Goal: Task Accomplishment & Management: Manage account settings

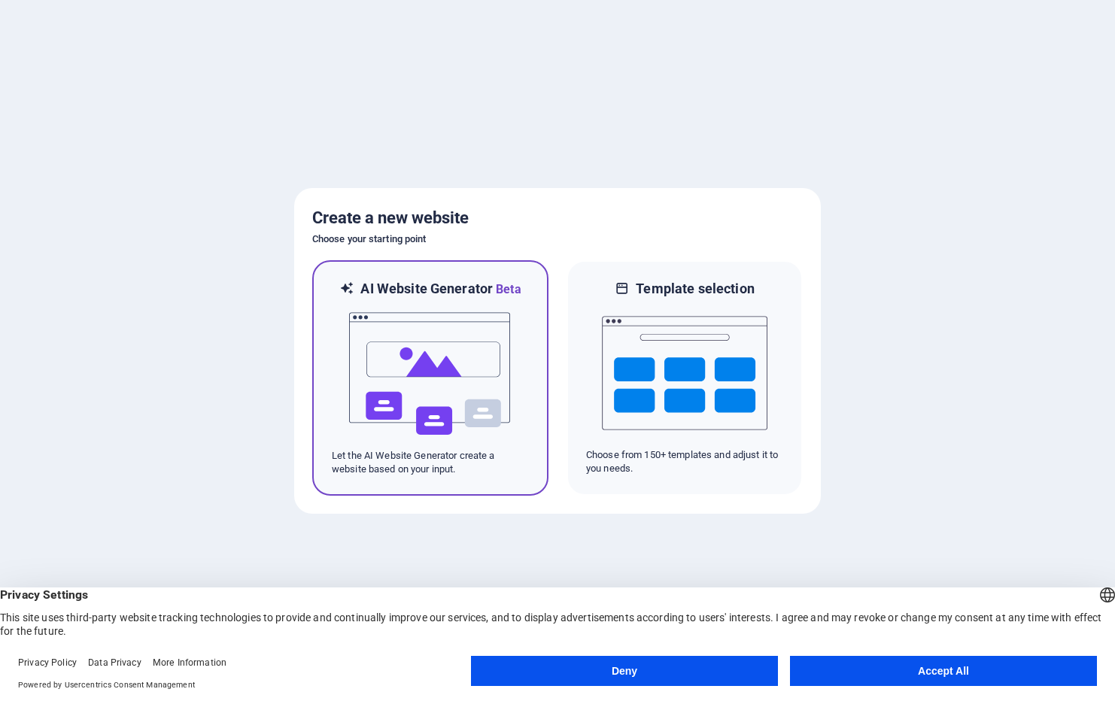
click at [427, 358] on img at bounding box center [431, 374] width 166 height 150
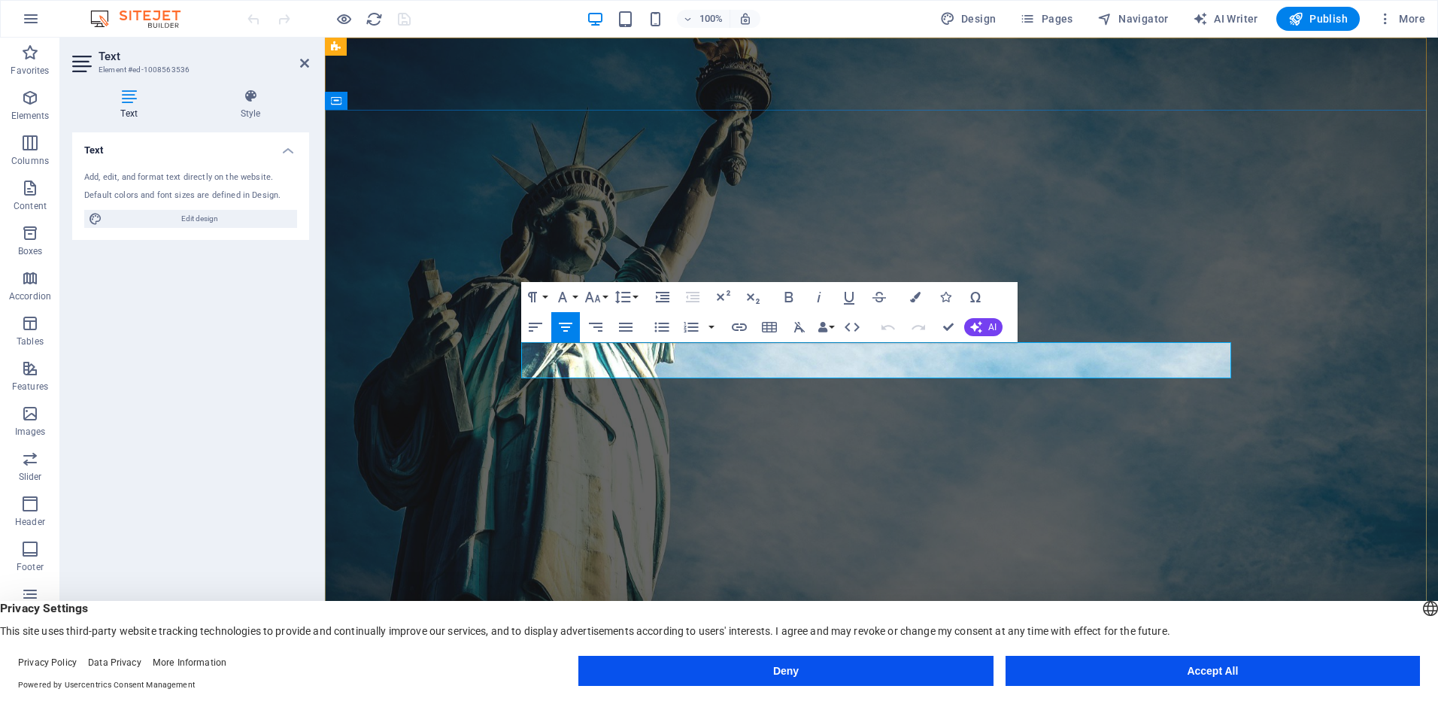
drag, startPoint x: 863, startPoint y: 369, endPoint x: 813, endPoint y: 372, distance: 50.5
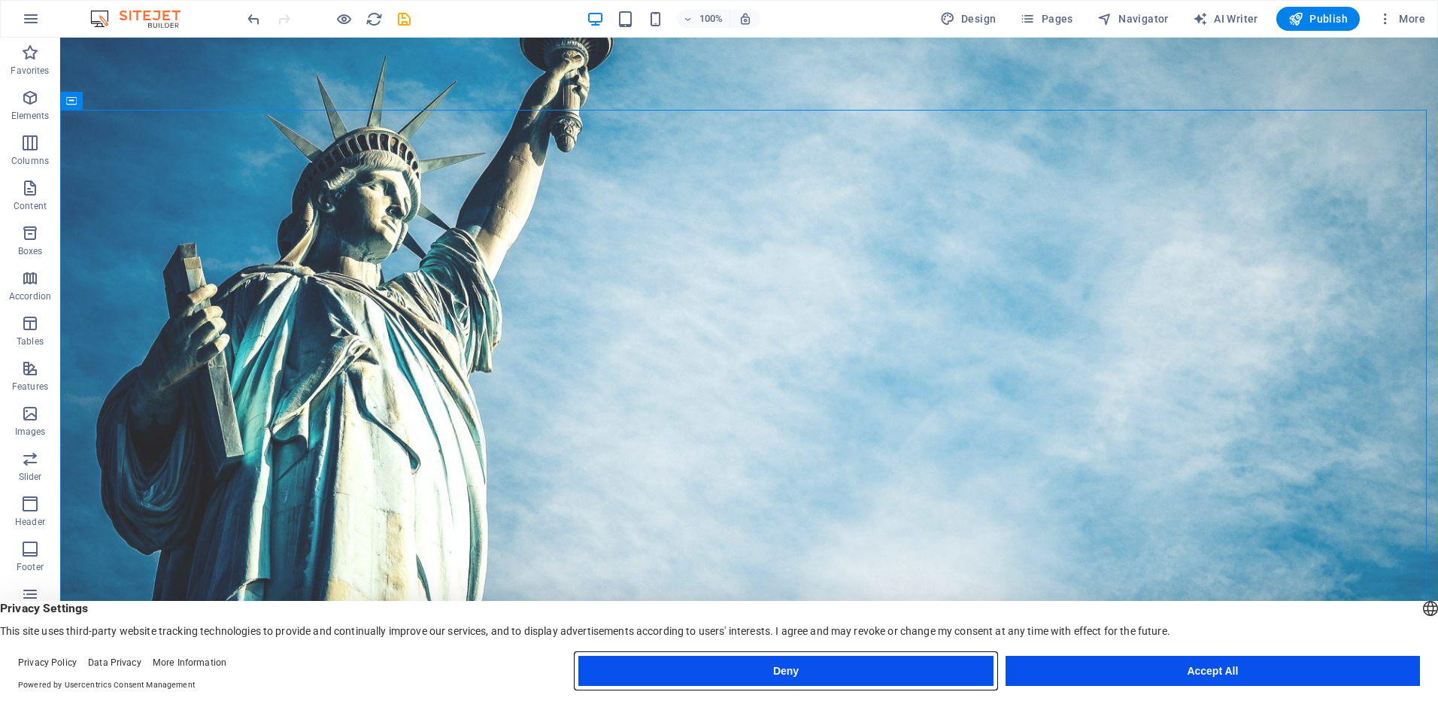
click at [810, 672] on button "Deny" at bounding box center [786, 671] width 415 height 30
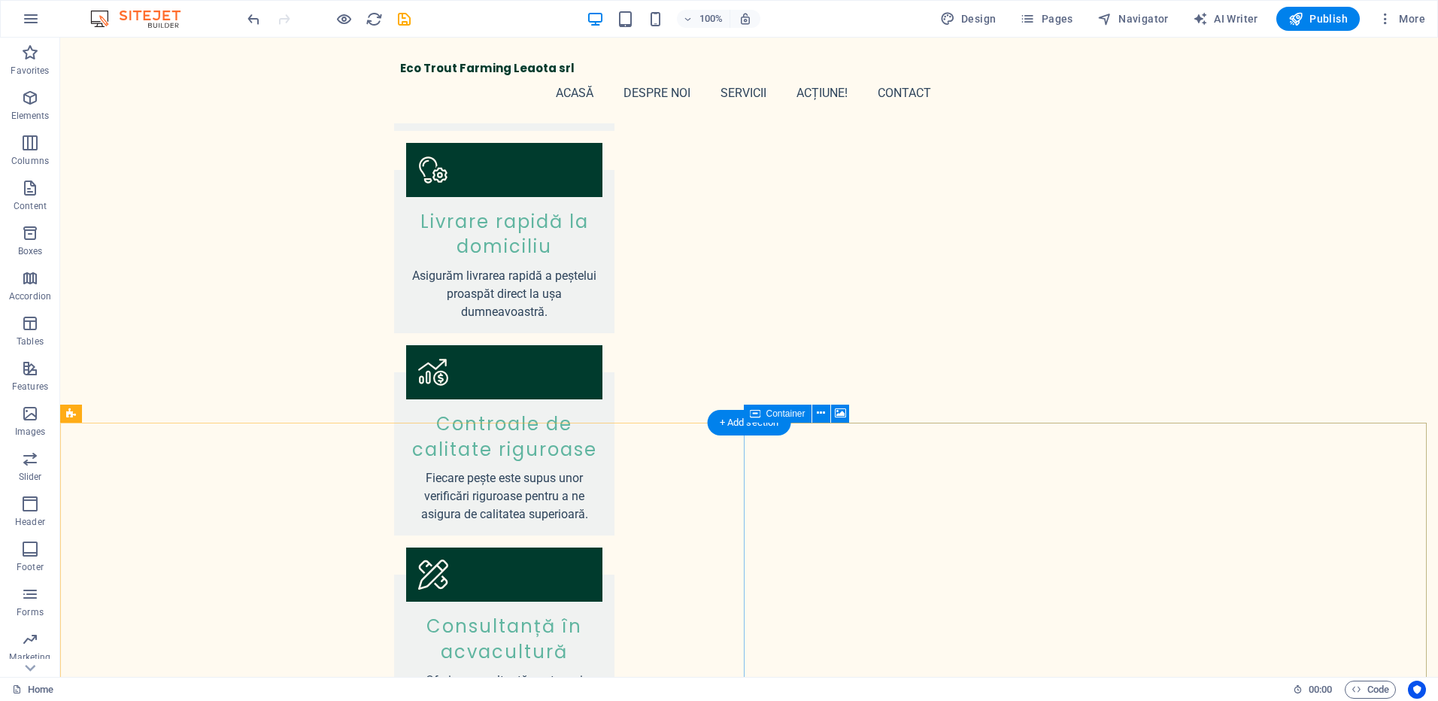
scroll to position [1839, 0]
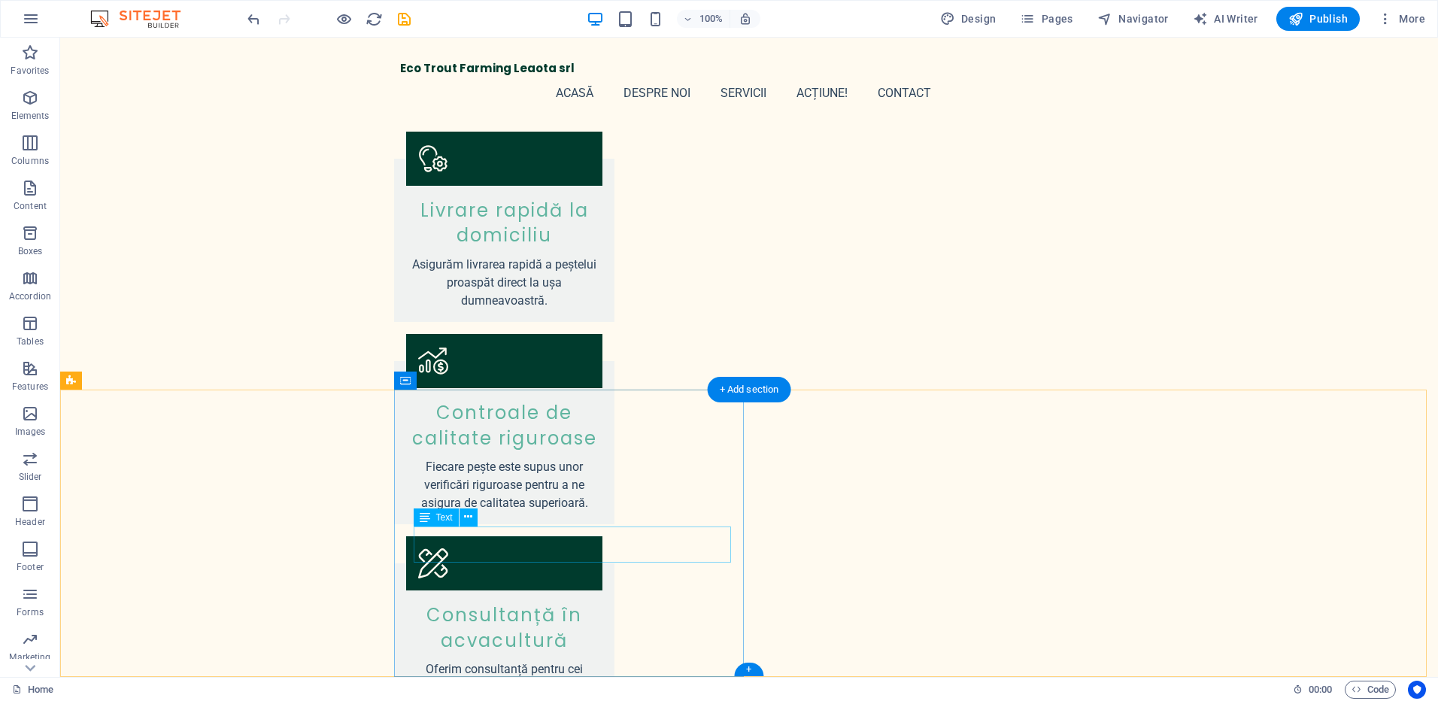
drag, startPoint x: 520, startPoint y: 538, endPoint x: 413, endPoint y: 536, distance: 106.9
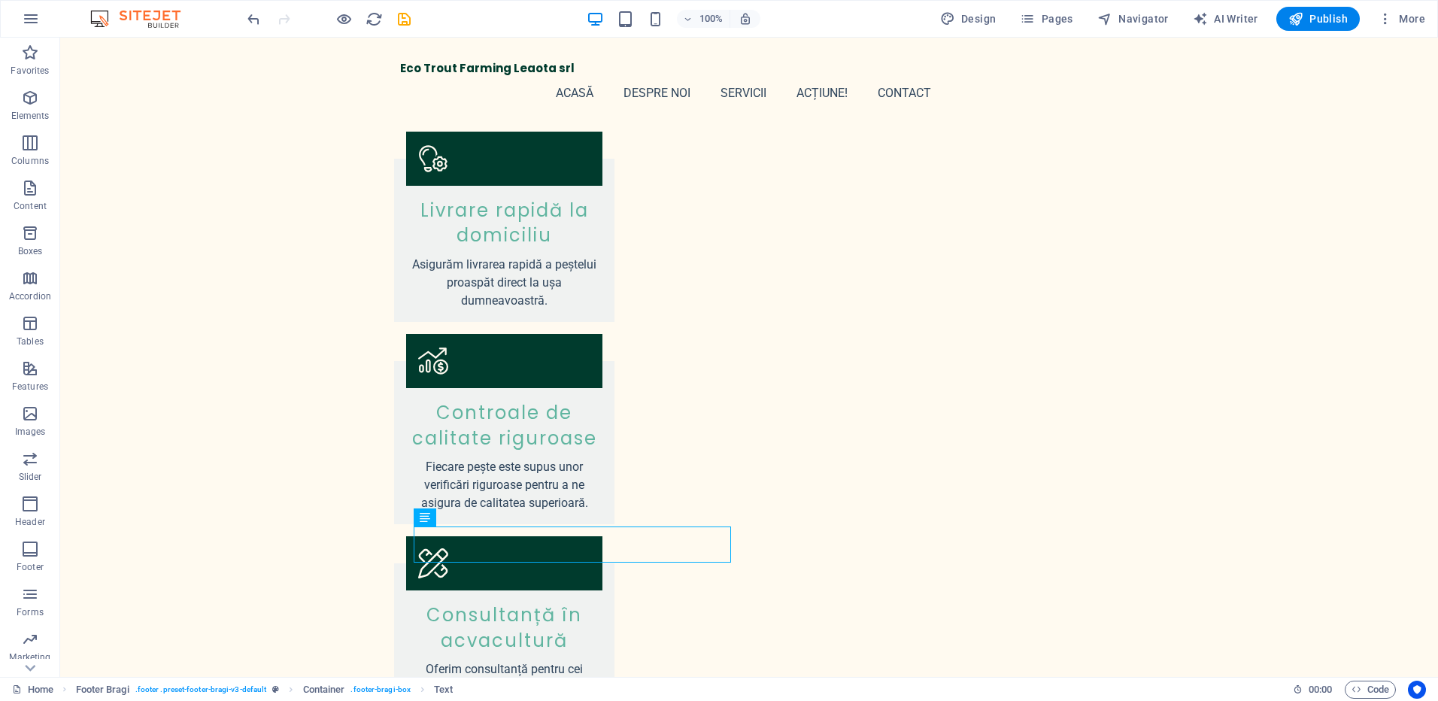
drag, startPoint x: 413, startPoint y: 536, endPoint x: 525, endPoint y: 536, distance: 112.1
drag, startPoint x: 525, startPoint y: 536, endPoint x: 472, endPoint y: 536, distance: 53.4
drag, startPoint x: 498, startPoint y: 553, endPoint x: 449, endPoint y: 554, distance: 48.9
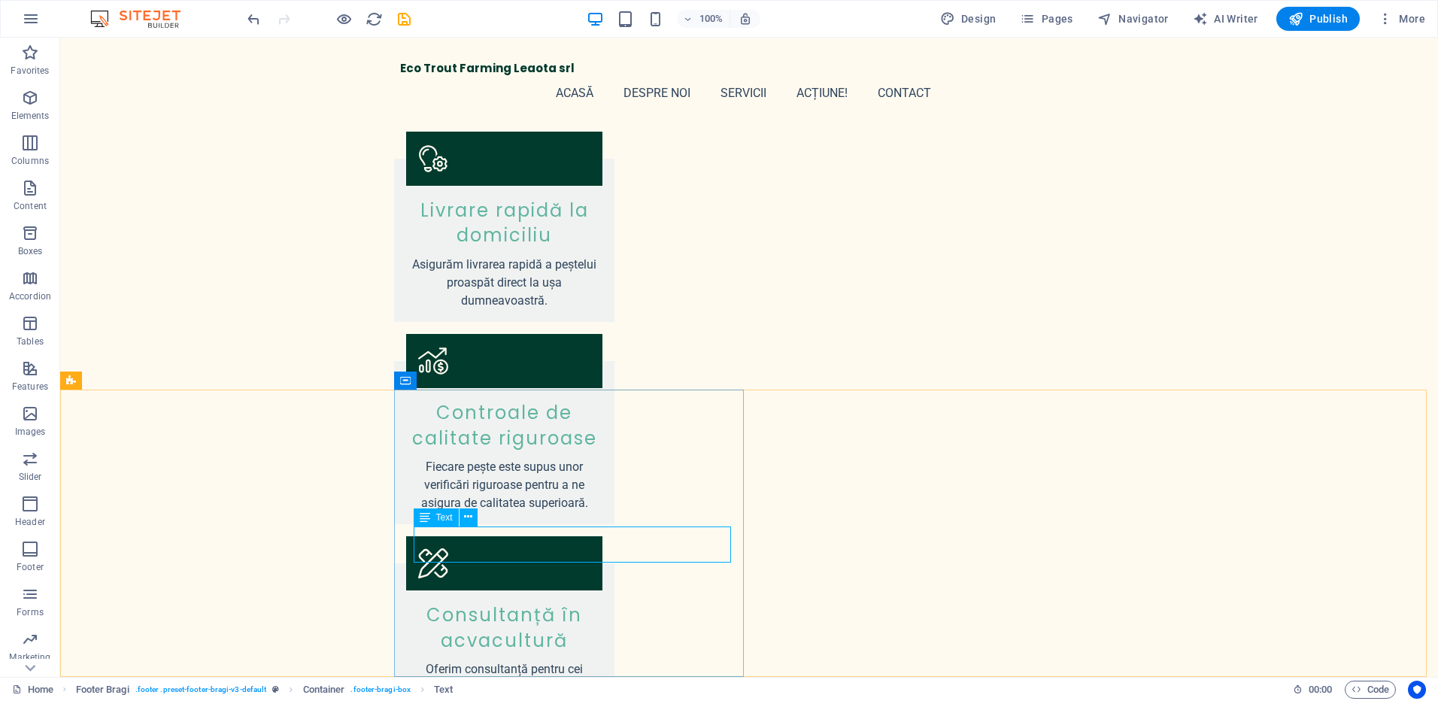
click at [430, 521] on div "Text" at bounding box center [436, 518] width 45 height 18
click at [442, 554] on span "Text" at bounding box center [444, 553] width 17 height 9
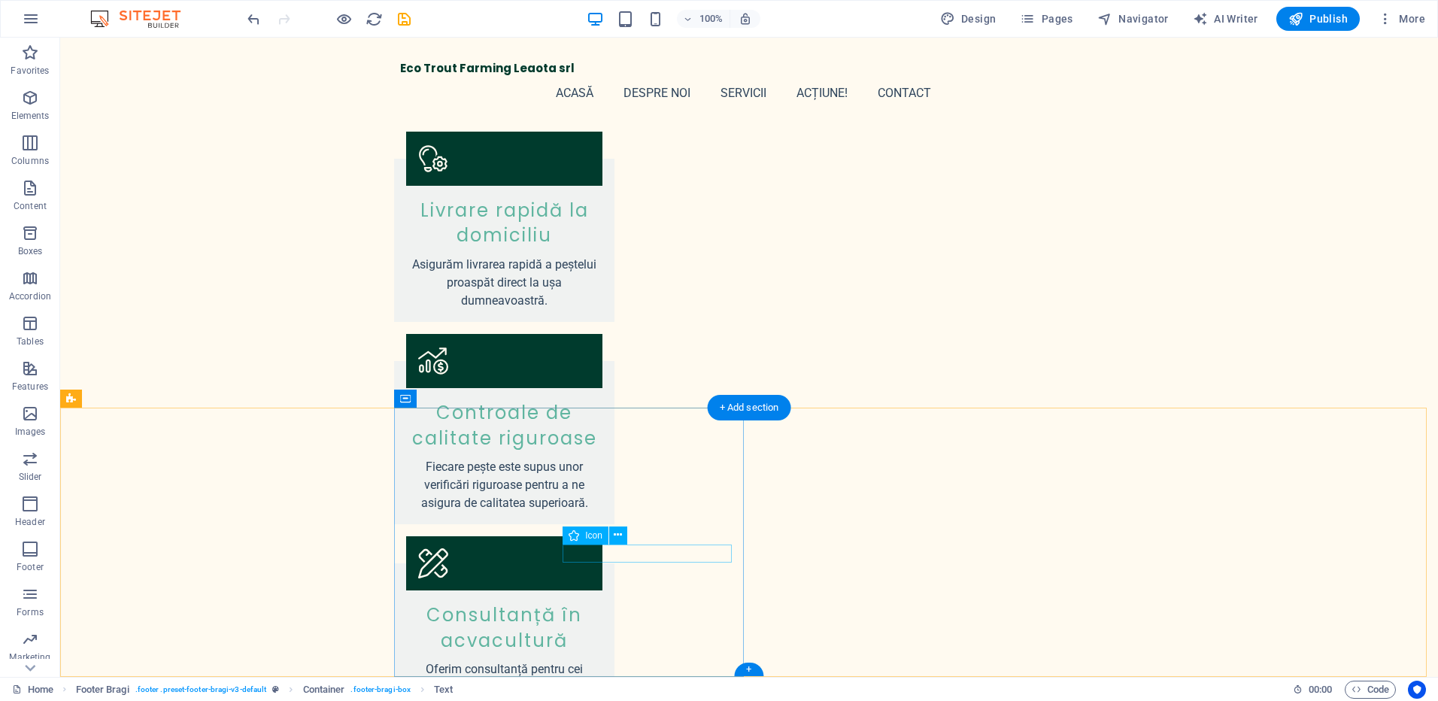
scroll to position [1821, 0]
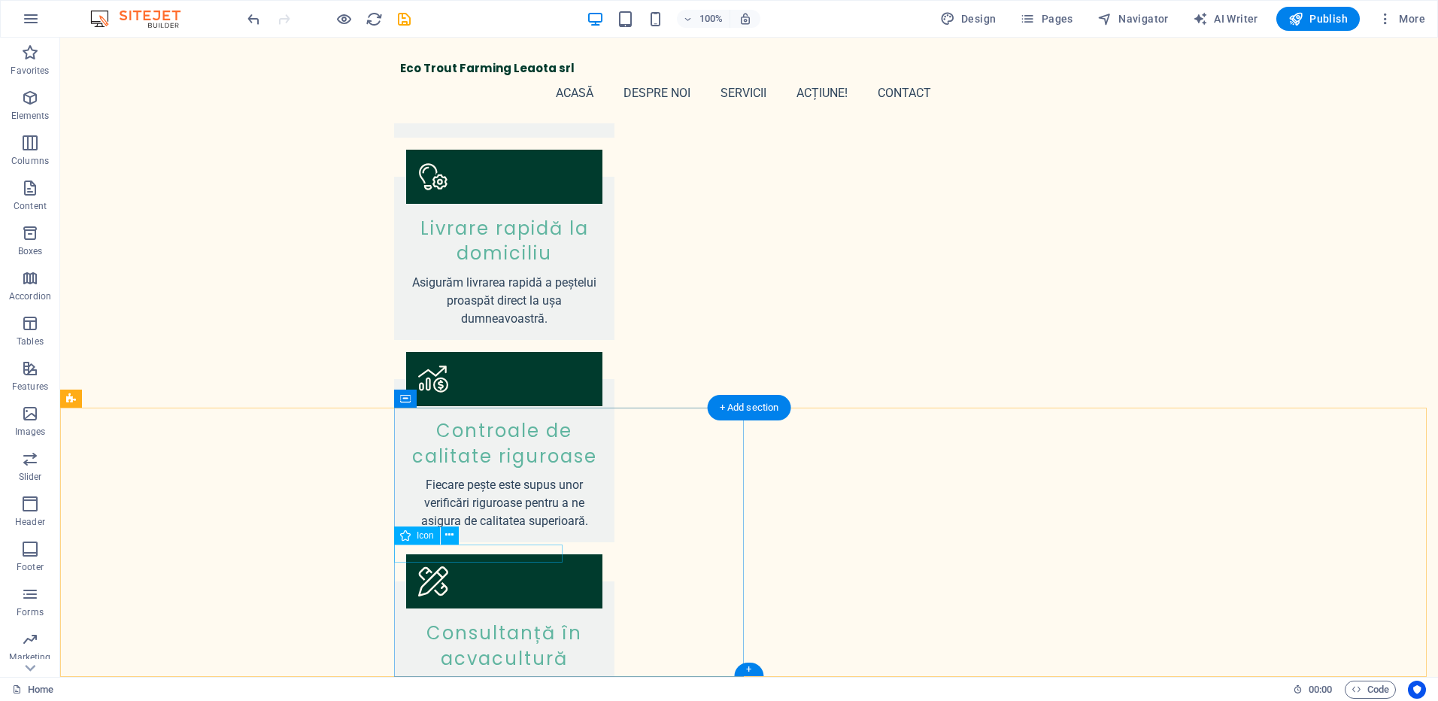
select select "xMidYMid"
select select "px"
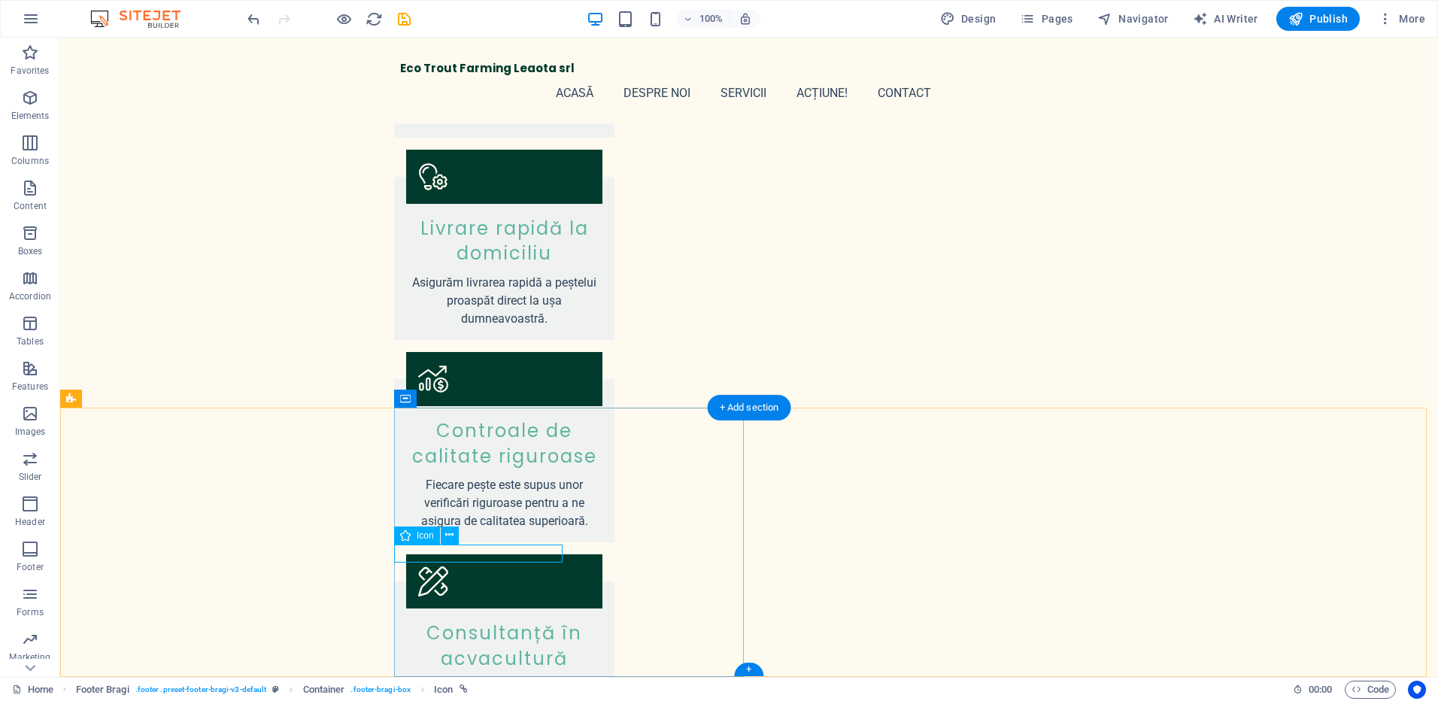
select select "px"
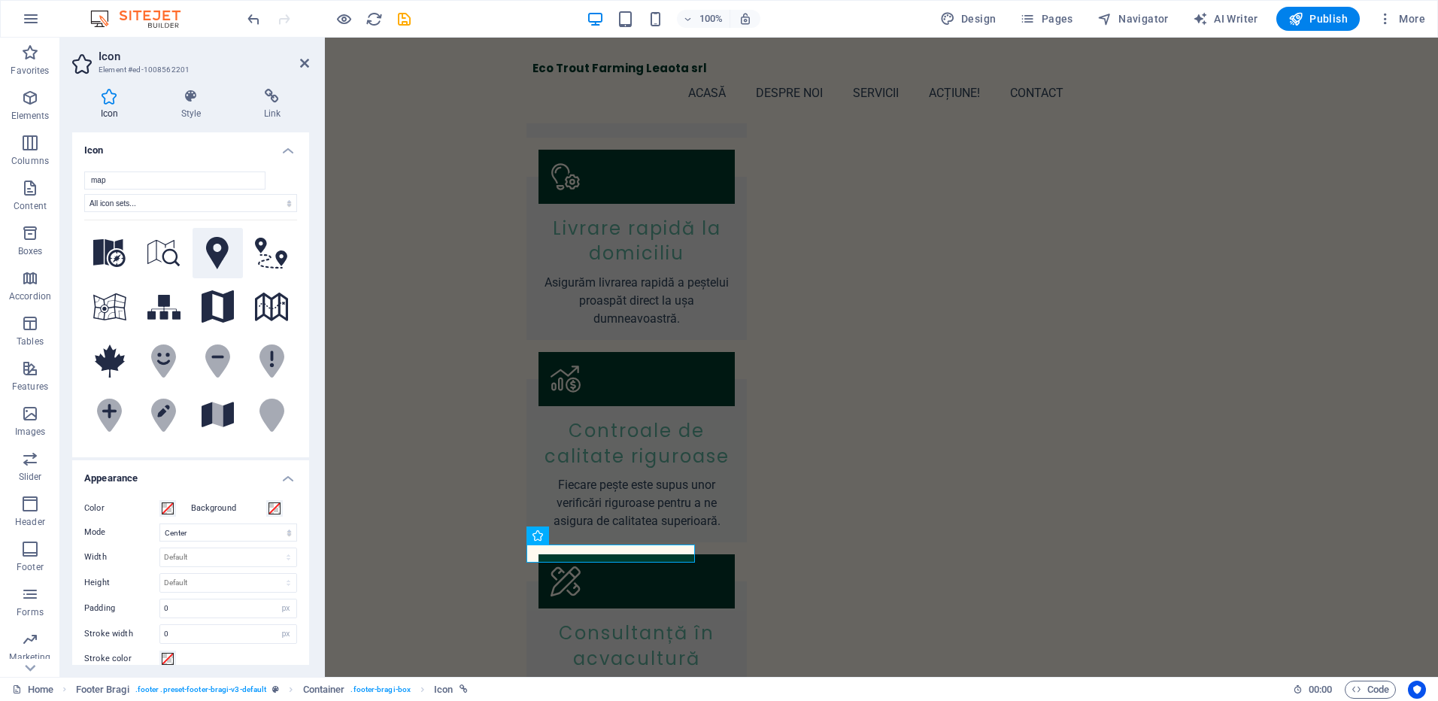
click at [208, 254] on icon at bounding box center [217, 253] width 23 height 33
click at [556, 551] on span "Text" at bounding box center [557, 553] width 17 height 9
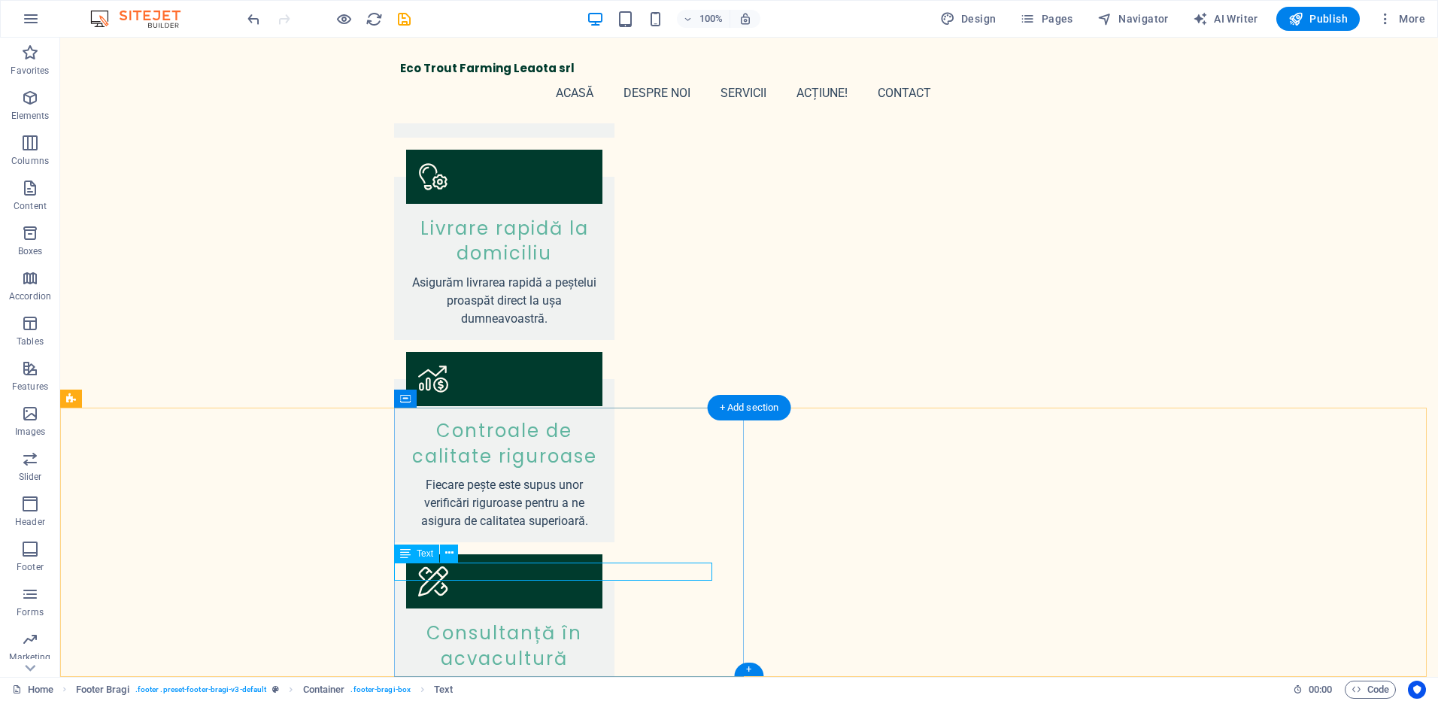
drag, startPoint x: 1214, startPoint y: 578, endPoint x: 1006, endPoint y: 564, distance: 208.8
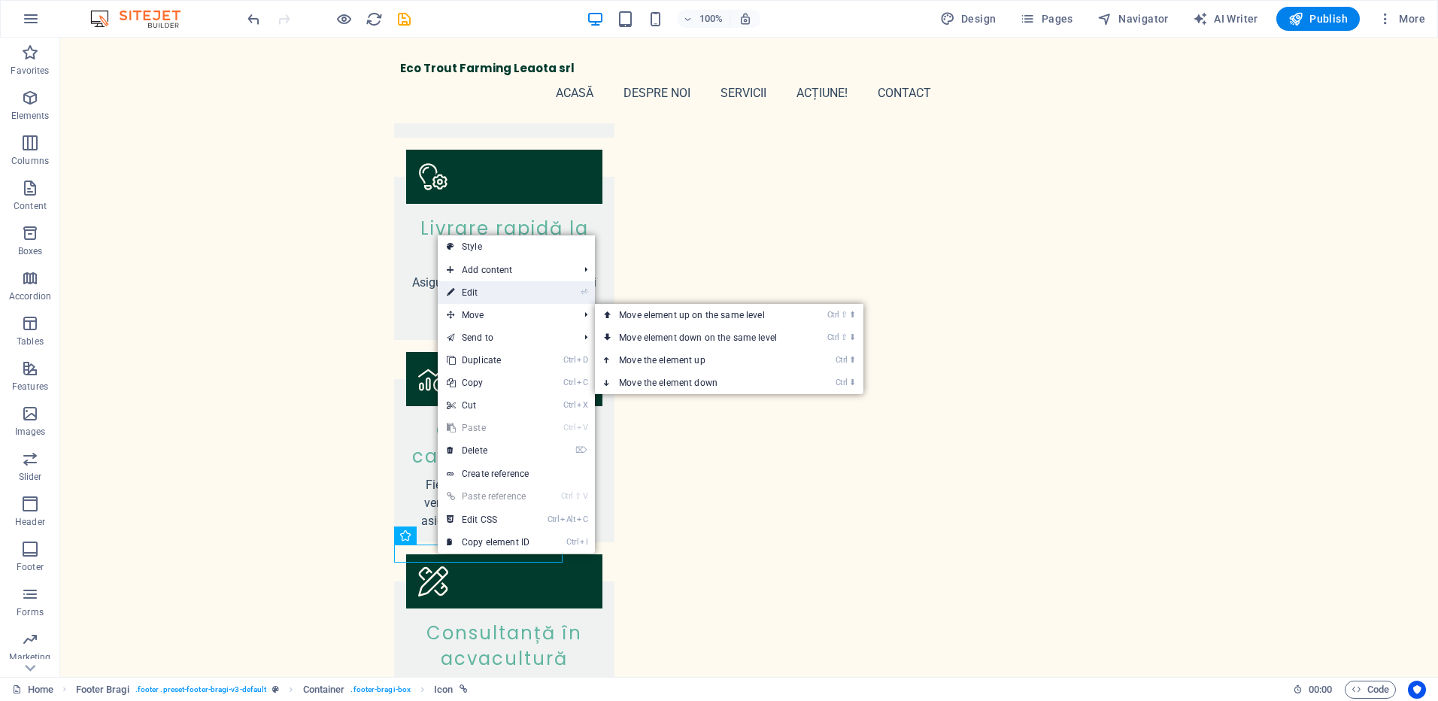
click at [464, 290] on link "⏎ Edit" at bounding box center [488, 292] width 101 height 23
select select "xMidYMid"
select select "px"
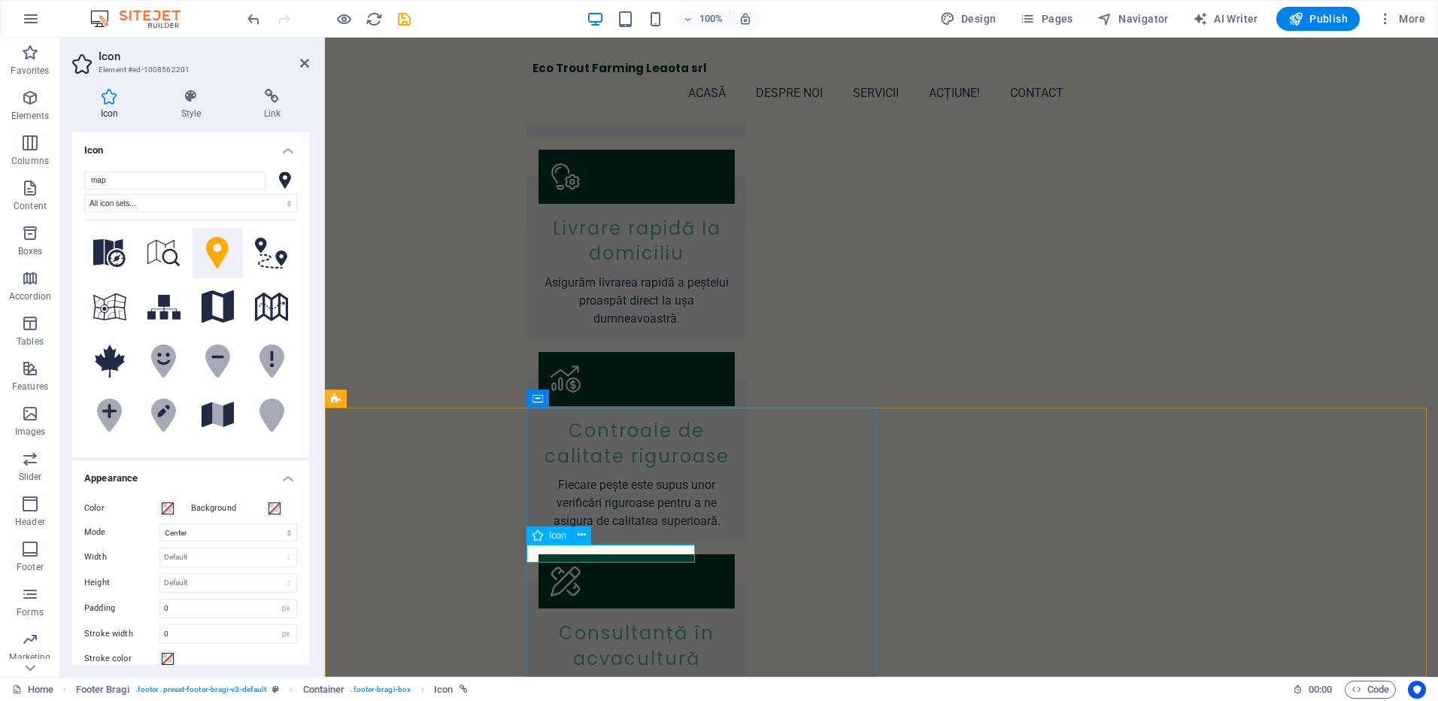
click at [583, 535] on icon at bounding box center [582, 535] width 8 height 16
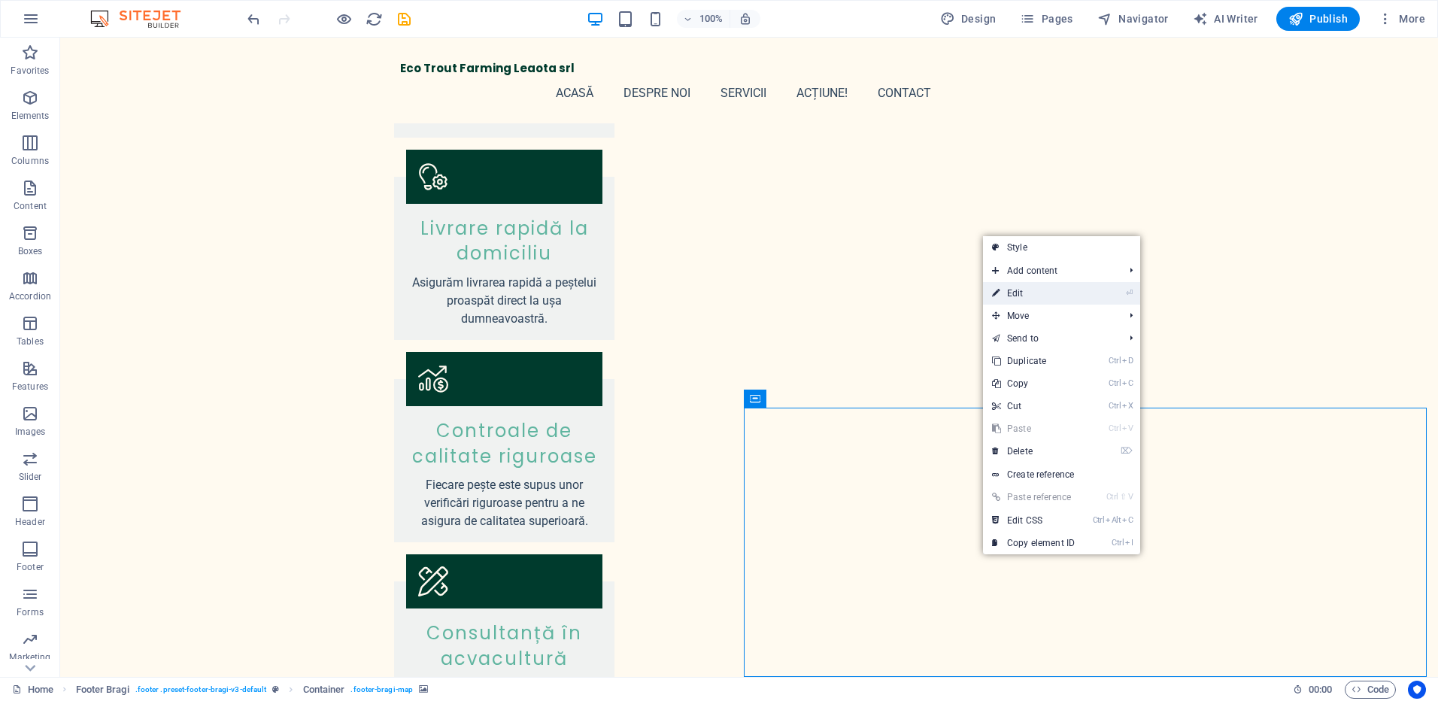
drag, startPoint x: 1028, startPoint y: 292, endPoint x: 770, endPoint y: 510, distance: 337.4
click at [1028, 292] on link "⏎ Edit" at bounding box center [1033, 293] width 101 height 23
select select "px"
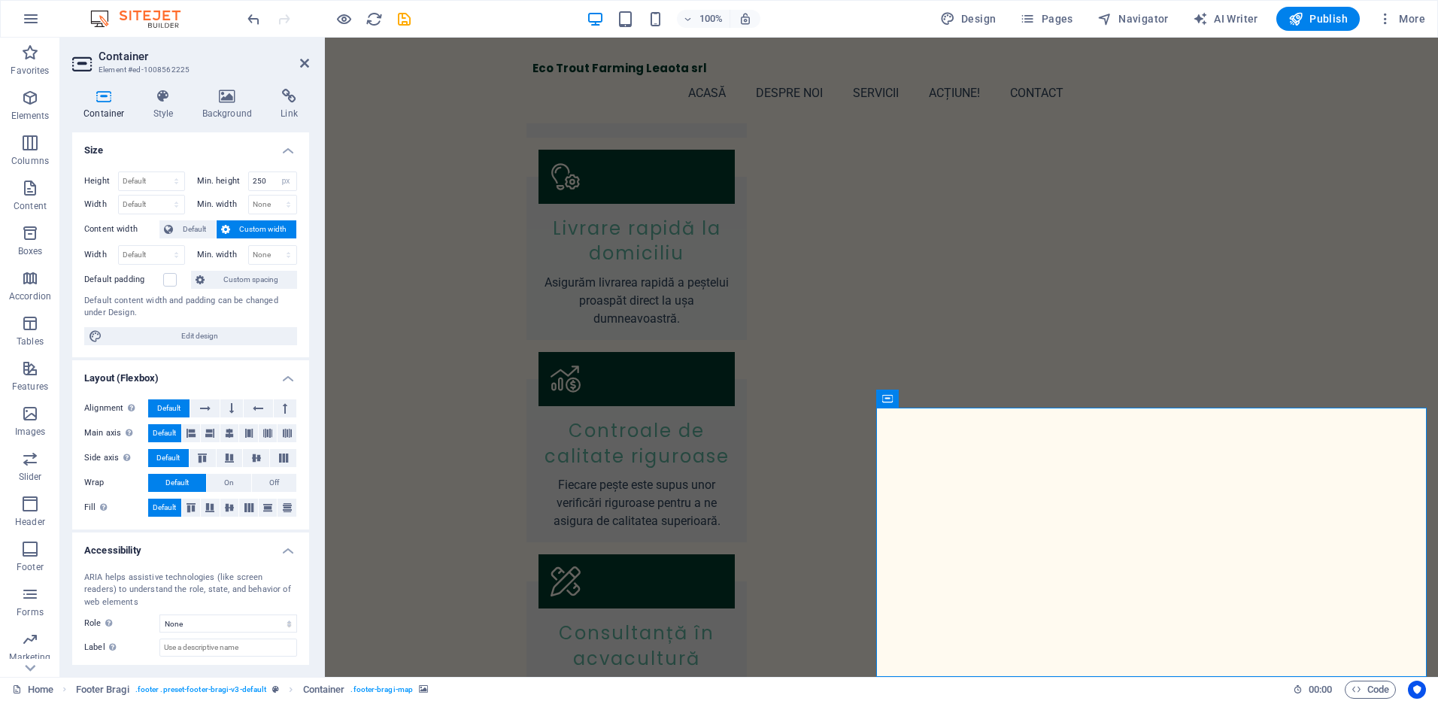
drag, startPoint x: 1159, startPoint y: 593, endPoint x: 1162, endPoint y: 615, distance: 22.0
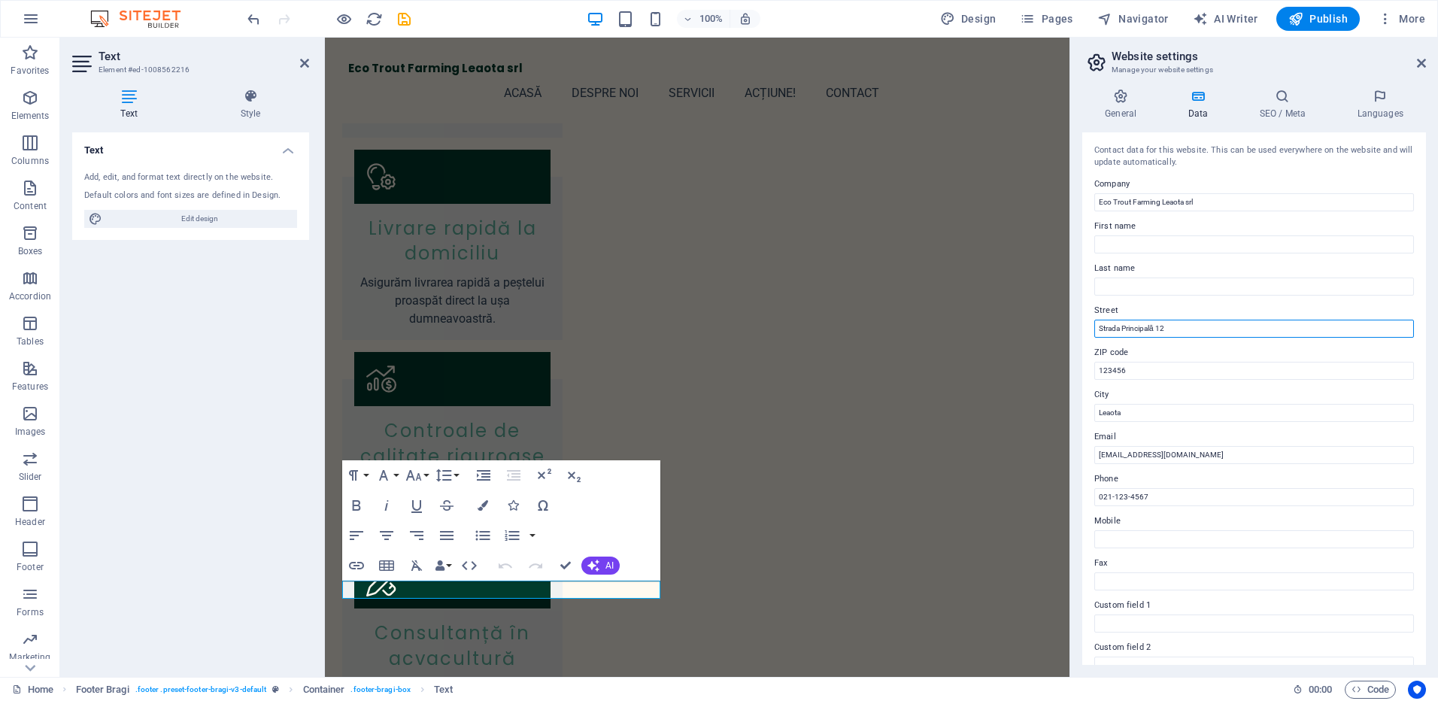
click at [1181, 330] on input "Strada Principală 12" at bounding box center [1255, 329] width 320 height 18
type input "Strada Principală 12, punct Motoi"
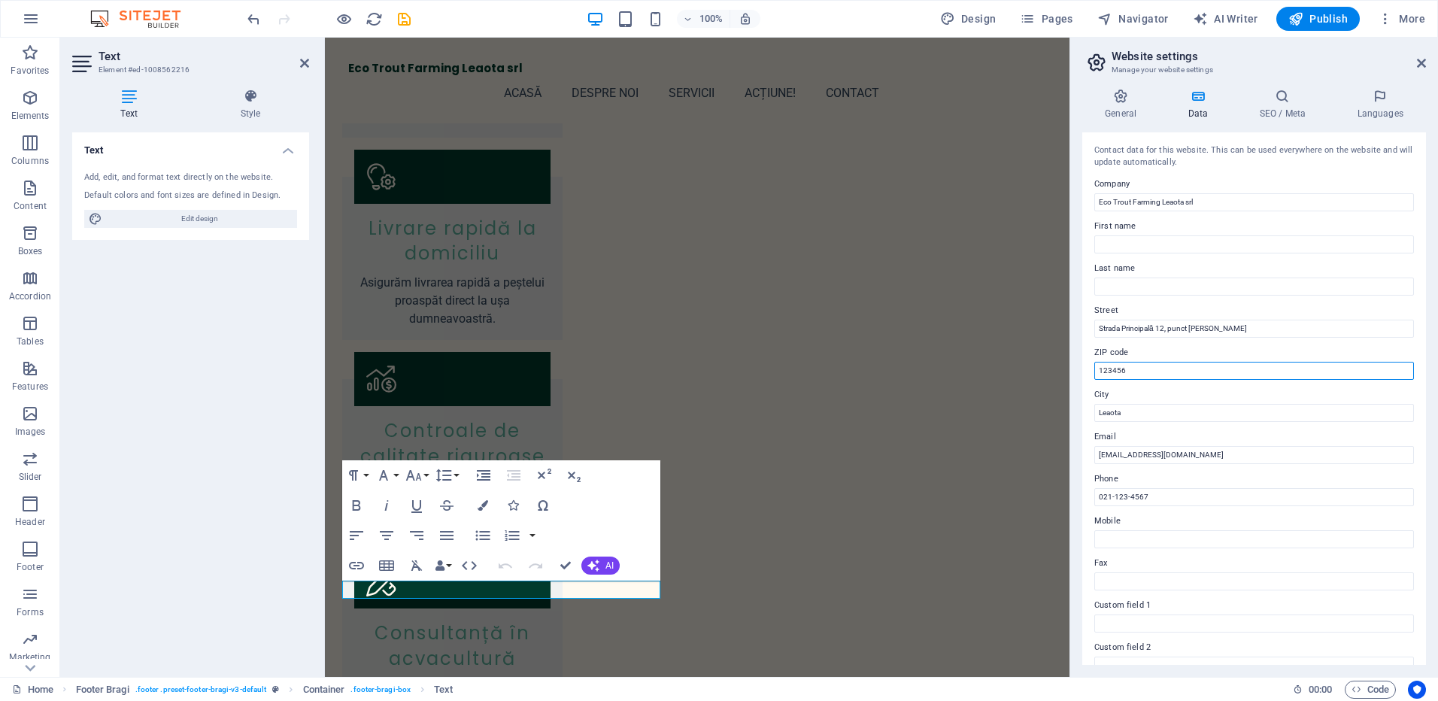
drag, startPoint x: 1144, startPoint y: 370, endPoint x: 1086, endPoint y: 371, distance: 57.2
click at [1086, 371] on div "Contact data for this website. This can be used everywhere on the website and w…" at bounding box center [1255, 398] width 344 height 533
drag, startPoint x: 1134, startPoint y: 410, endPoint x: 1071, endPoint y: 412, distance: 63.2
click at [1071, 412] on aside "Website settings Manage your website settings General Data SEO / Meta Languages…" at bounding box center [1254, 357] width 369 height 639
type input "Runcu"
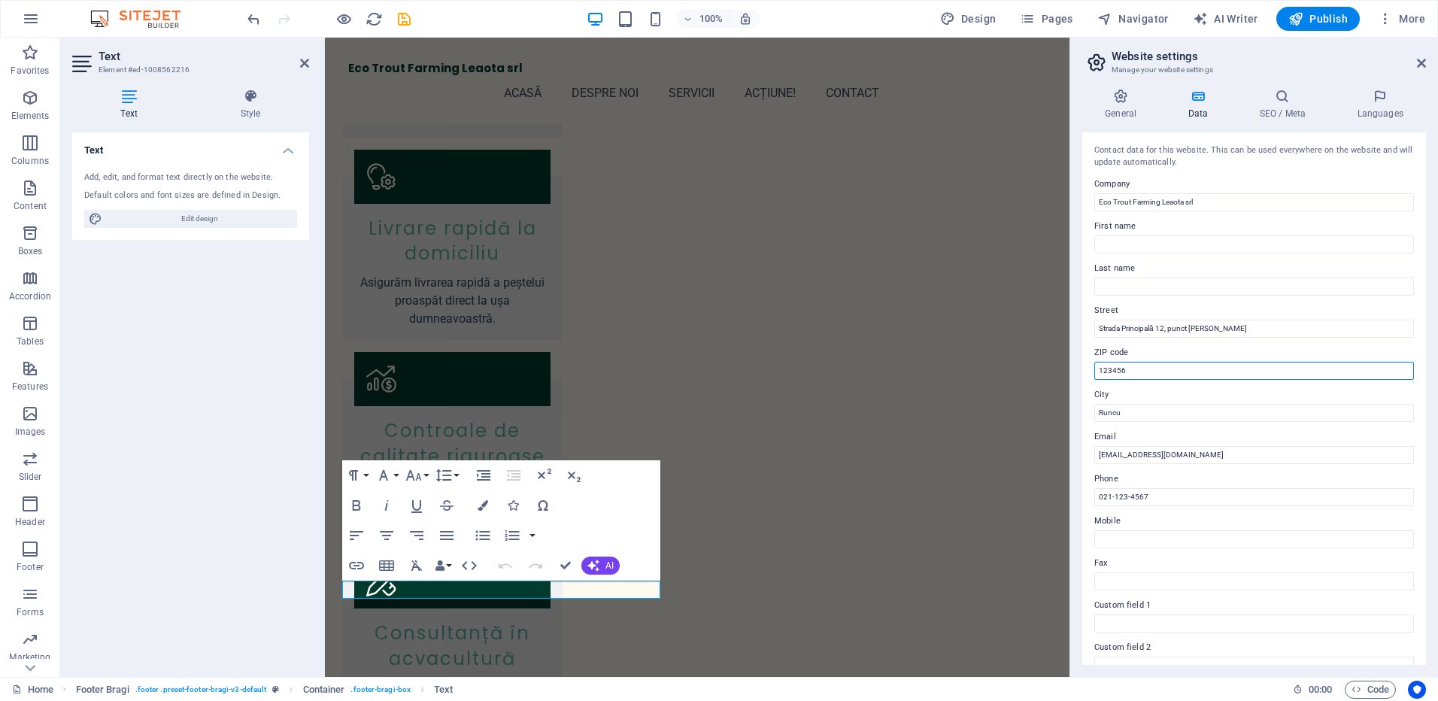
drag, startPoint x: 1132, startPoint y: 370, endPoint x: 741, endPoint y: 330, distance: 392.6
click at [1070, 370] on aside "Website settings Manage your website settings General Data SEO / Meta Languages…" at bounding box center [1254, 357] width 369 height 639
type input "137400"
drag, startPoint x: 1197, startPoint y: 456, endPoint x: 1144, endPoint y: 446, distance: 54.3
click at [1144, 446] on input "info@ecotroufarming.com" at bounding box center [1255, 455] width 320 height 18
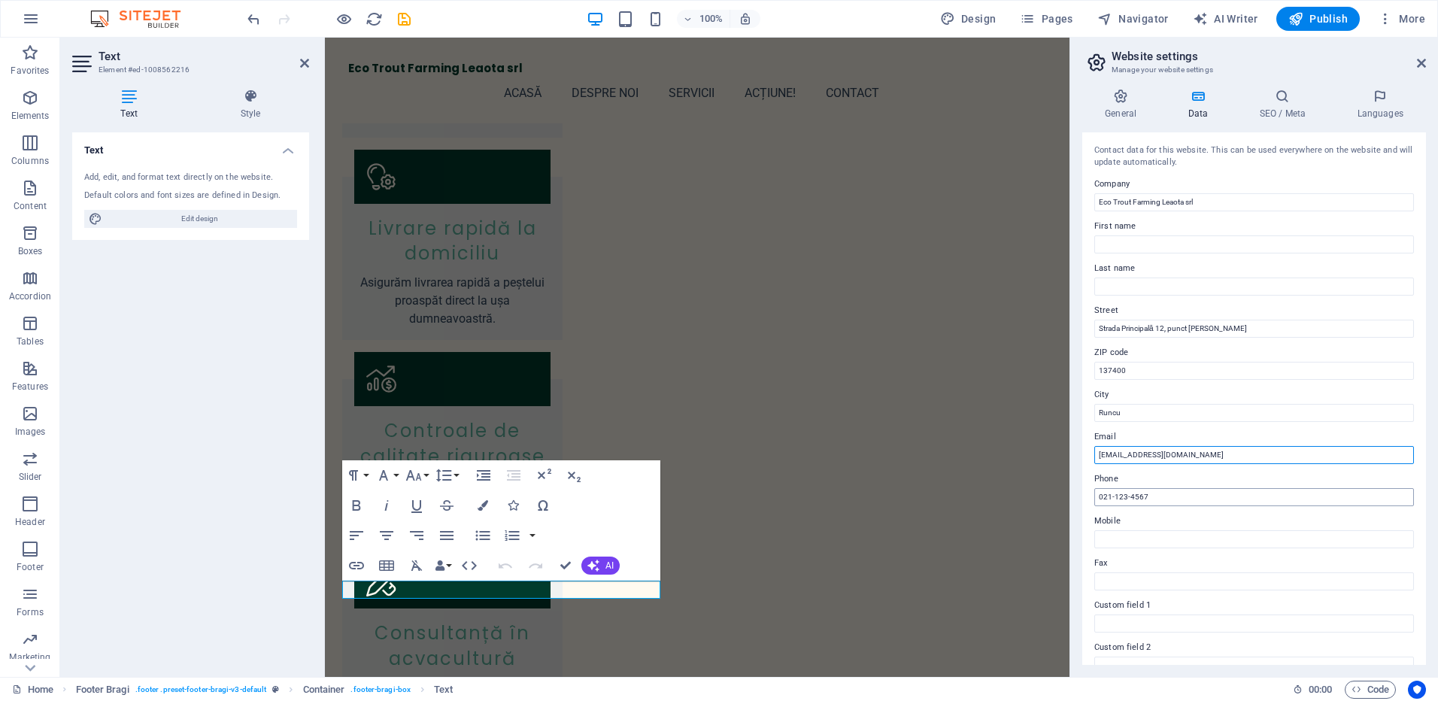
type input "info@ecotrout.ro"
drag, startPoint x: 1171, startPoint y: 496, endPoint x: 1089, endPoint y: 497, distance: 81.3
click at [1089, 497] on div "Contact data for this website. This can be used everywhere on the website and w…" at bounding box center [1255, 398] width 344 height 533
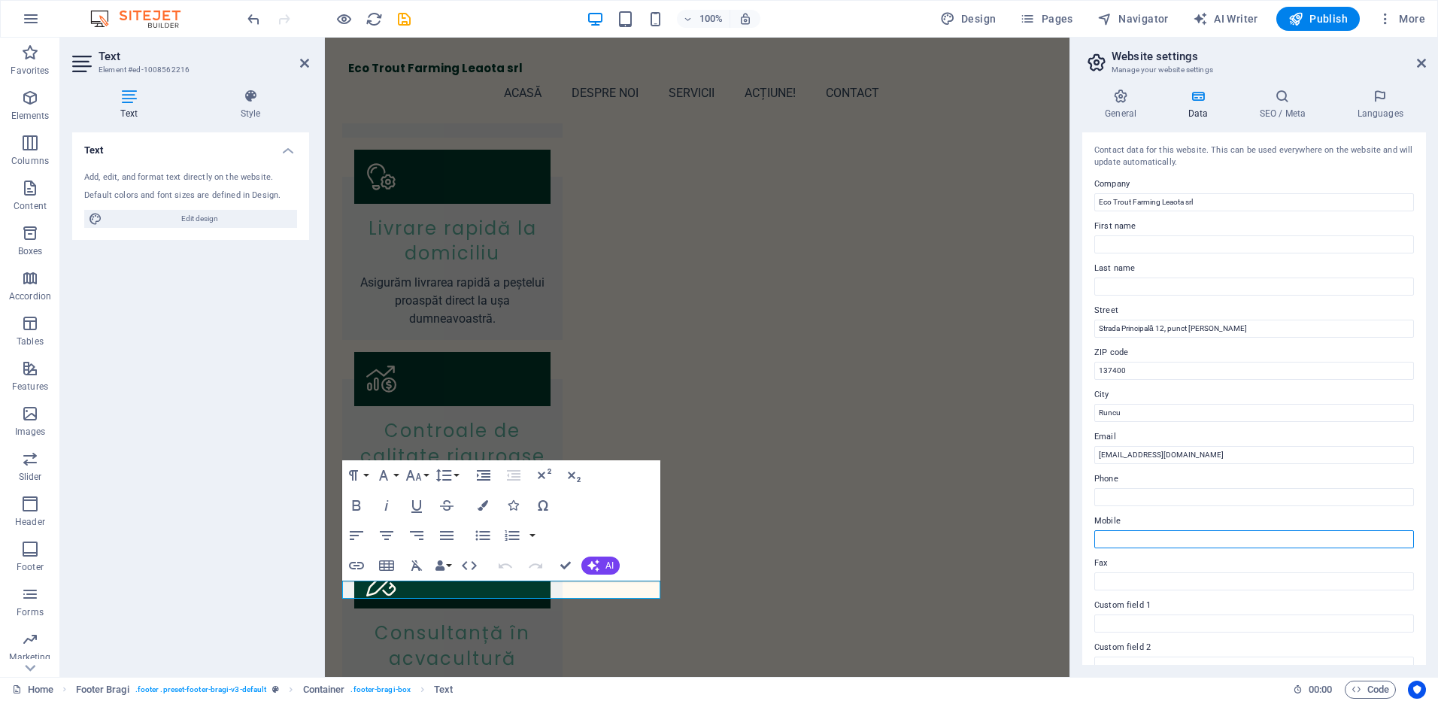
click at [1138, 539] on input "Mobile" at bounding box center [1255, 539] width 320 height 18
click at [1097, 538] on input "0724393432" at bounding box center [1255, 539] width 320 height 18
click at [1114, 539] on input "+40724393432" at bounding box center [1255, 539] width 320 height 18
click at [1113, 542] on input "+40724393432" at bounding box center [1255, 539] width 320 height 18
click at [1127, 541] on input "+40 724393432" at bounding box center [1255, 539] width 320 height 18
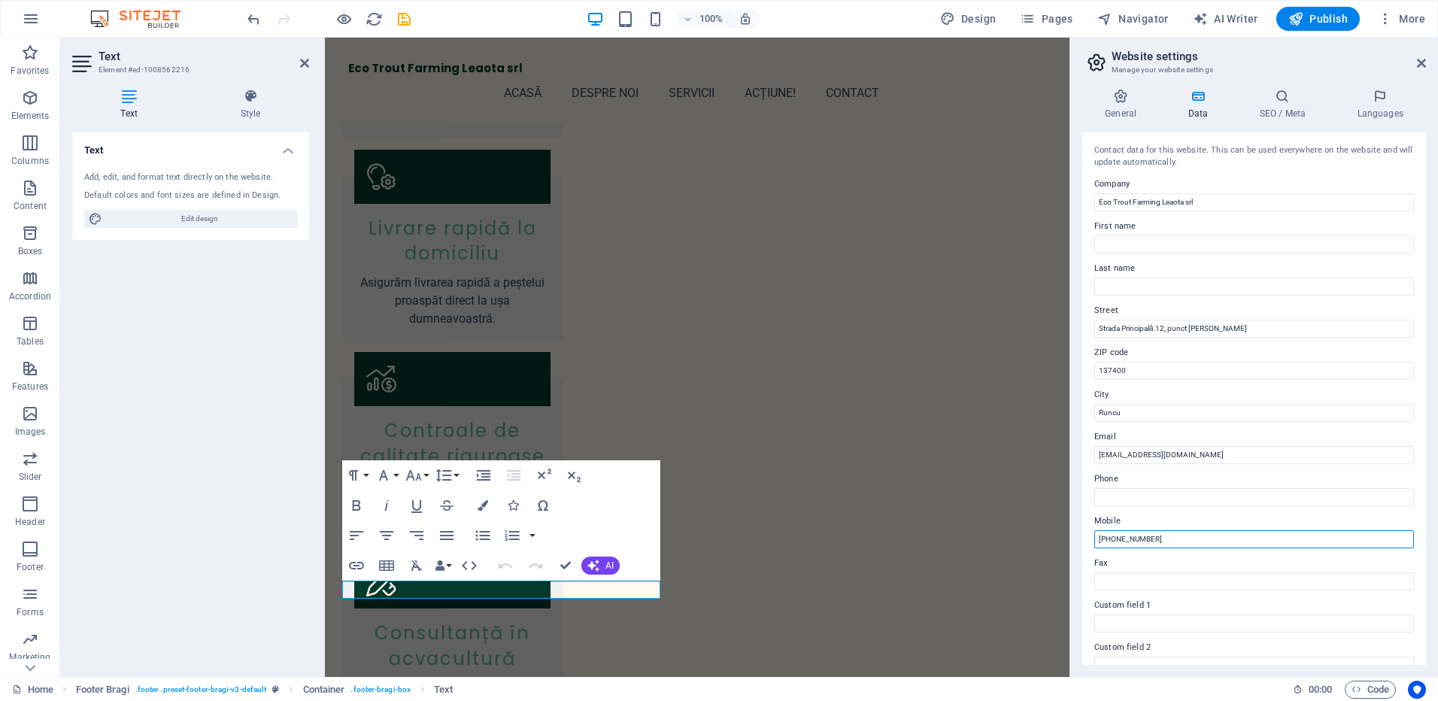
click at [1141, 539] on input "+40 724 393432" at bounding box center [1255, 539] width 320 height 18
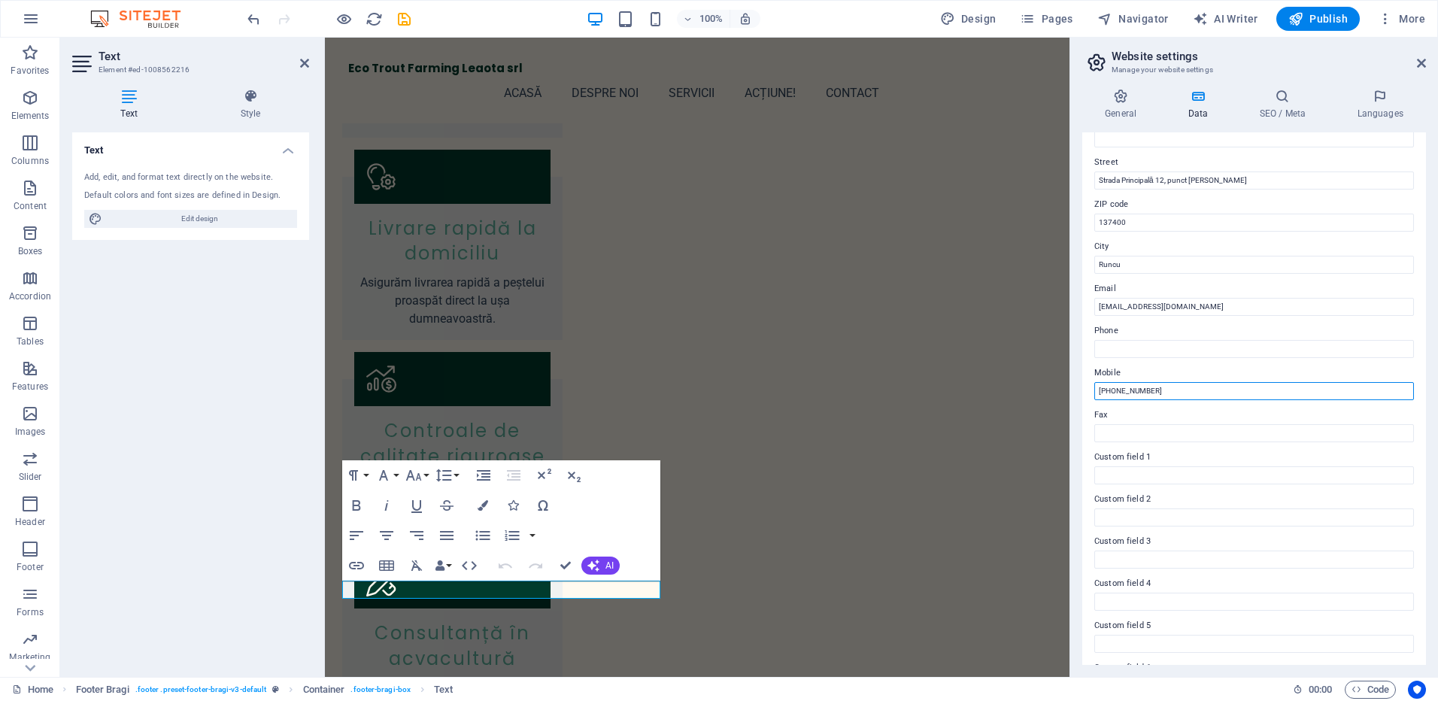
scroll to position [190, 0]
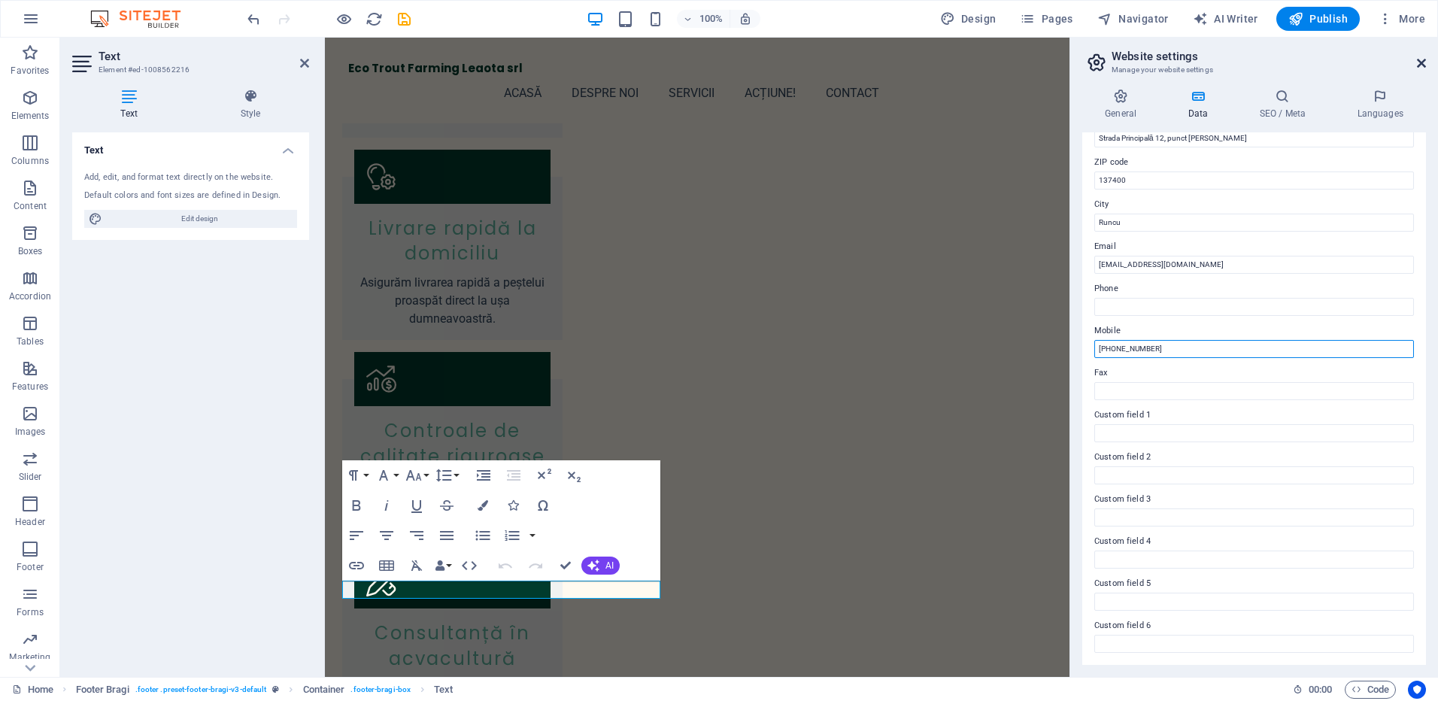
type input "+40 724 393 432"
click at [1423, 60] on icon at bounding box center [1421, 63] width 9 height 12
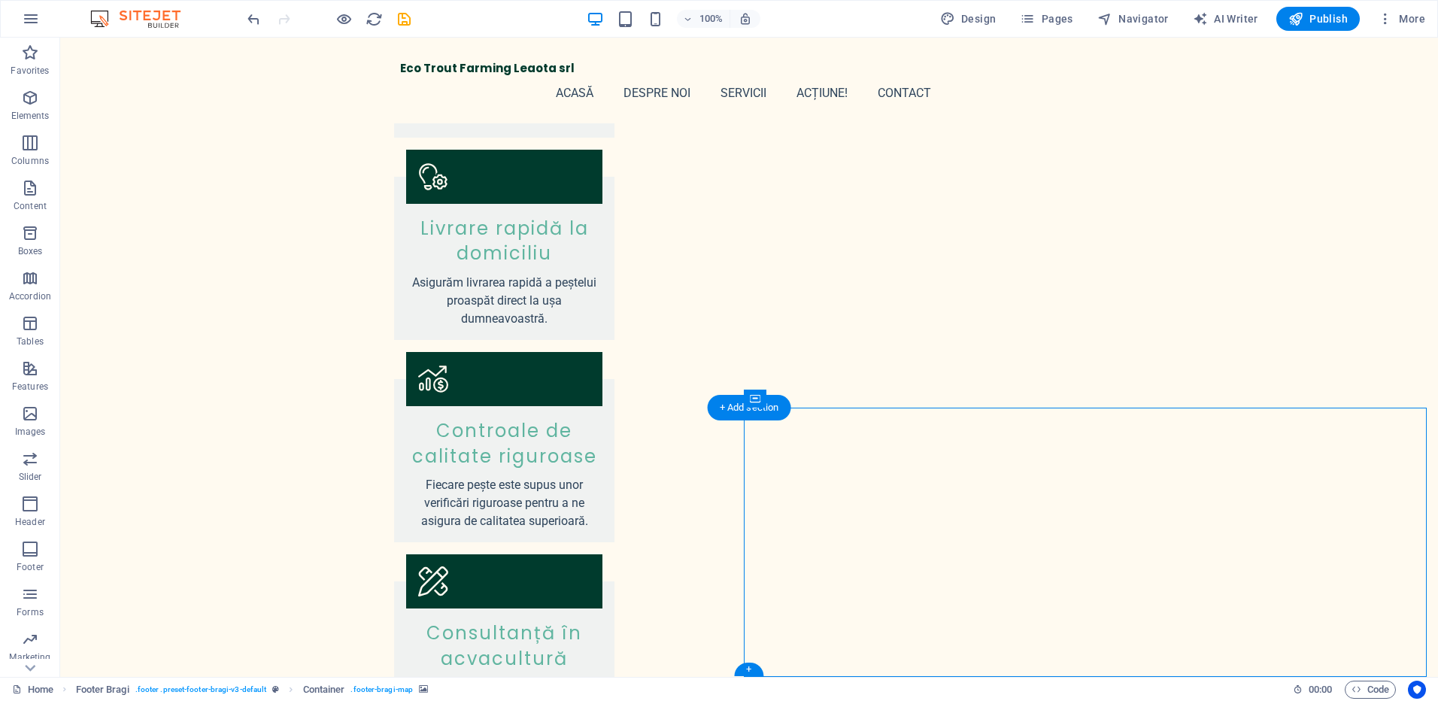
select select "px"
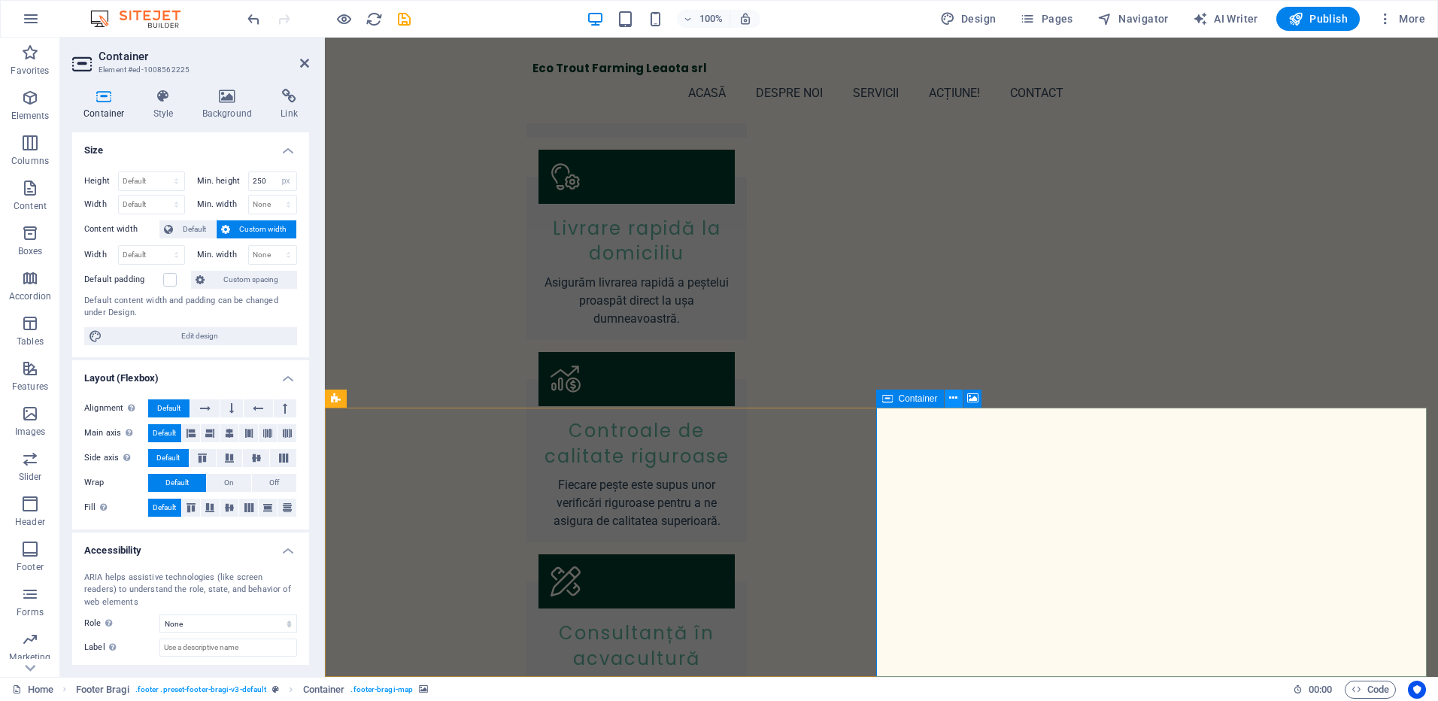
click at [954, 396] on icon at bounding box center [953, 398] width 8 height 16
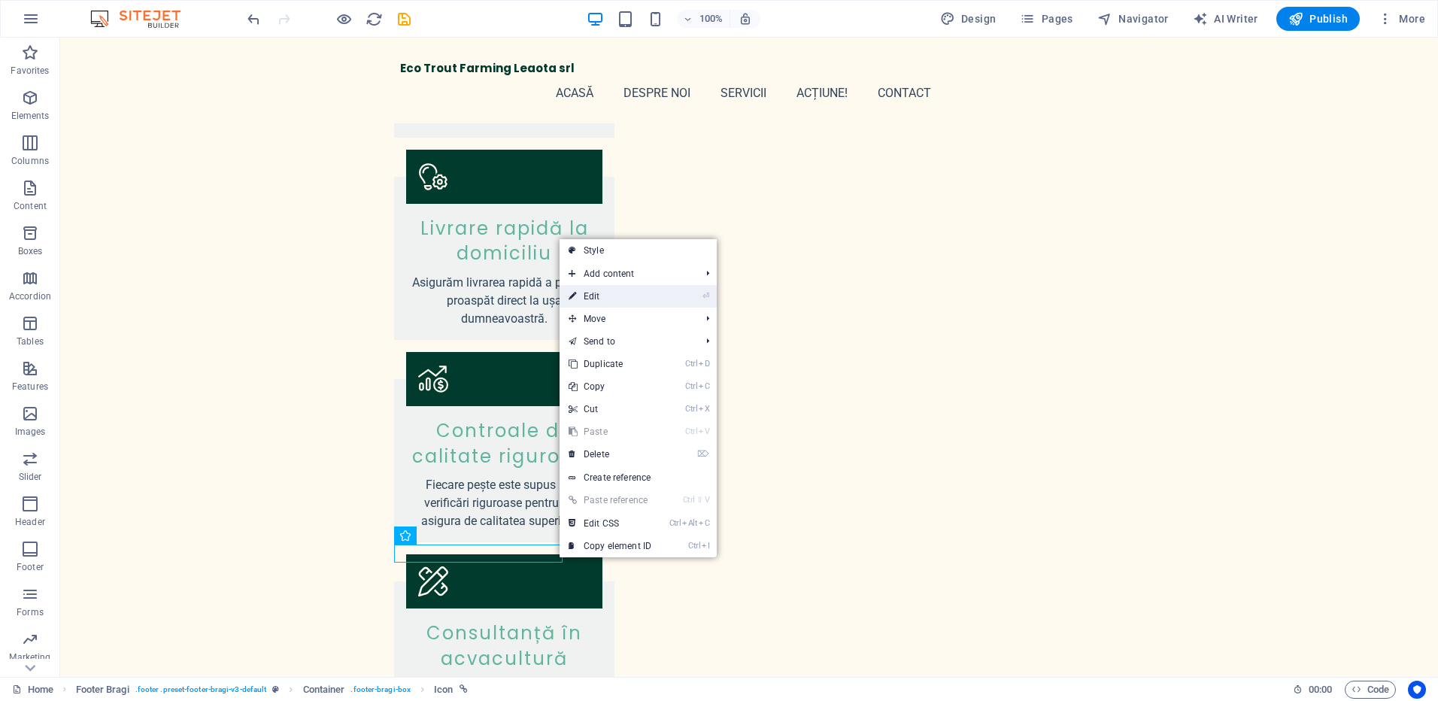
click at [612, 299] on link "⏎ Edit" at bounding box center [610, 296] width 101 height 23
select select "xMidYMid"
select select "px"
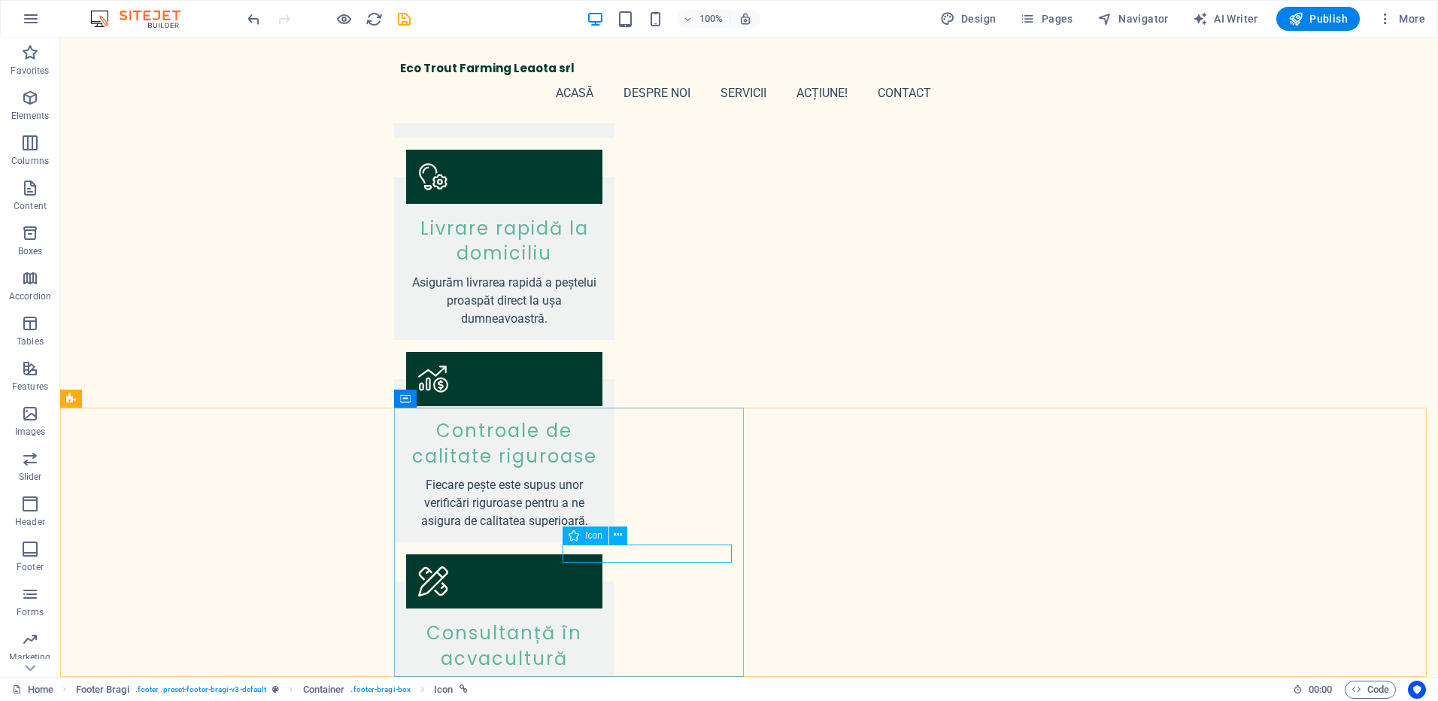
click at [578, 535] on icon at bounding box center [574, 536] width 11 height 18
click at [592, 537] on span "Icon" at bounding box center [593, 535] width 17 height 9
click at [620, 533] on icon at bounding box center [618, 535] width 8 height 16
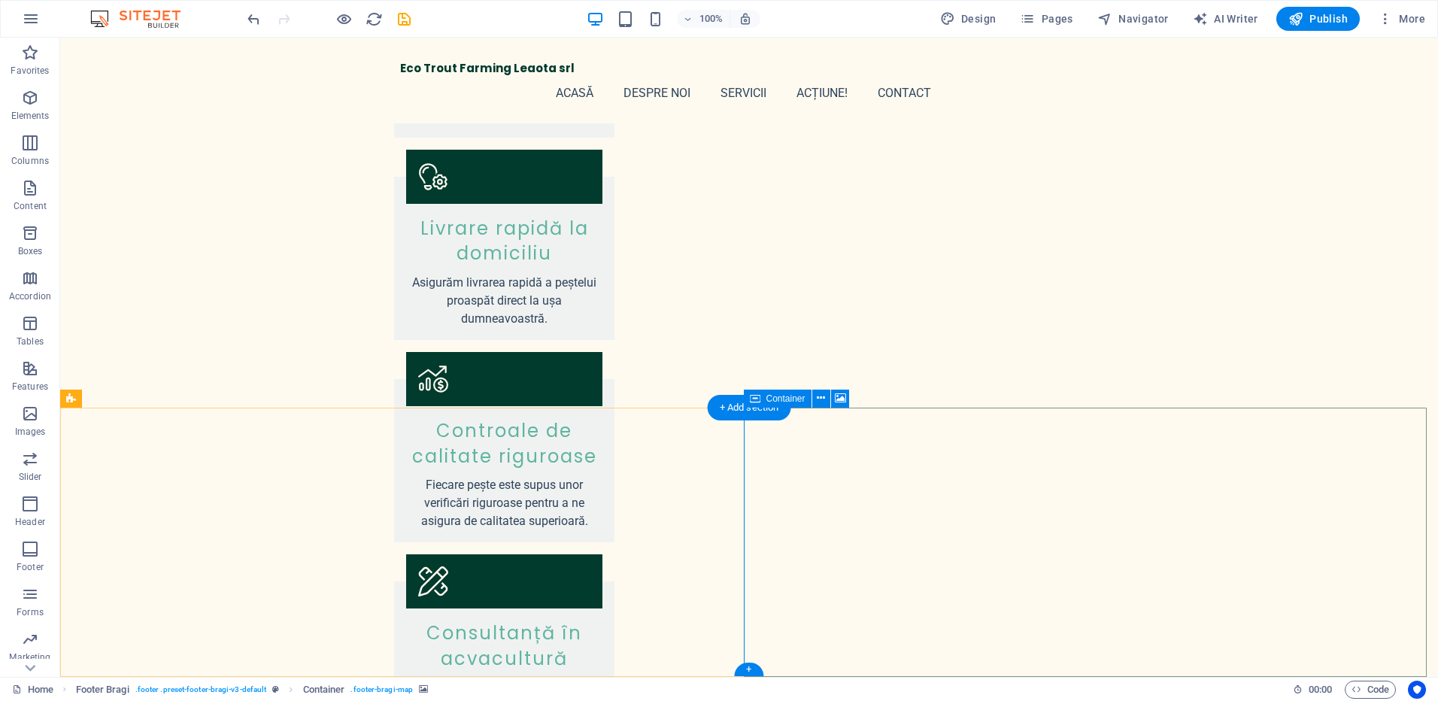
click at [779, 397] on span "Container" at bounding box center [786, 398] width 39 height 9
click at [820, 398] on icon at bounding box center [821, 398] width 8 height 16
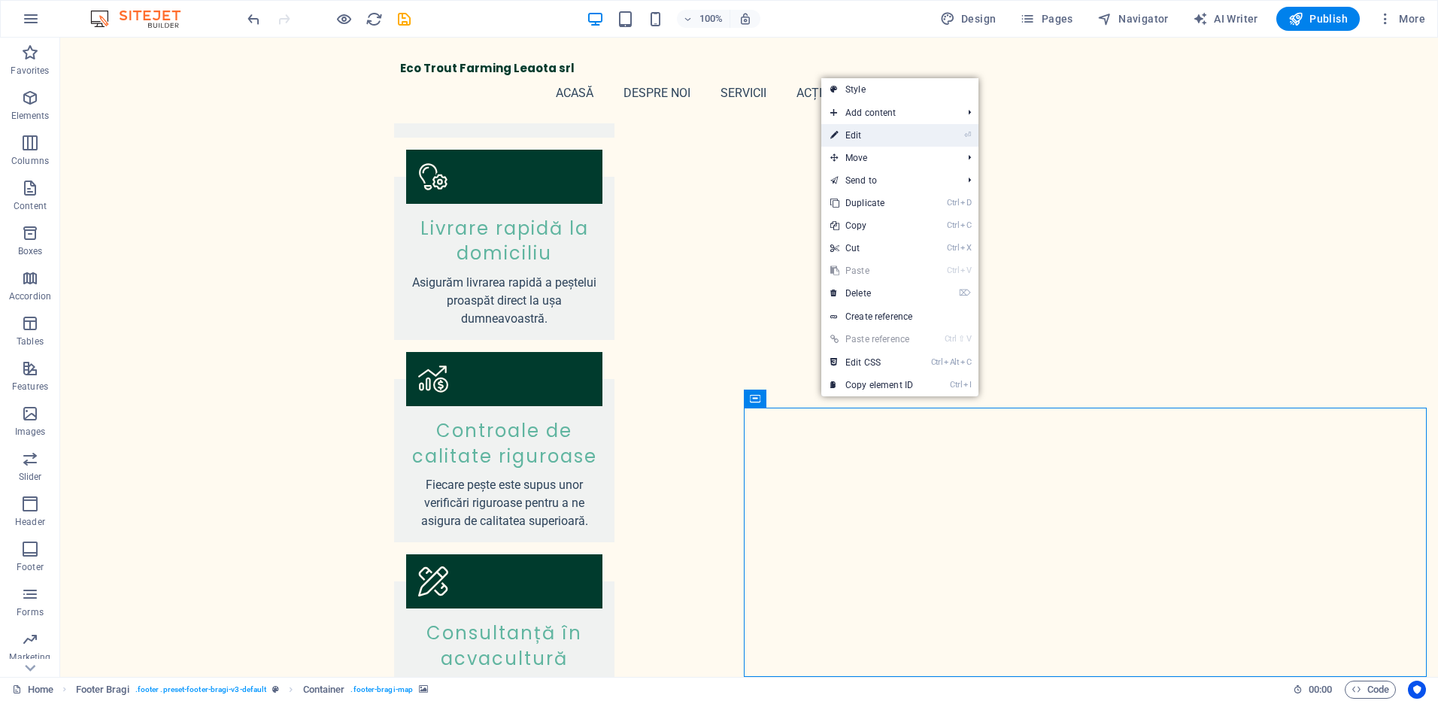
click at [879, 136] on link "⏎ Edit" at bounding box center [872, 135] width 101 height 23
select select "px"
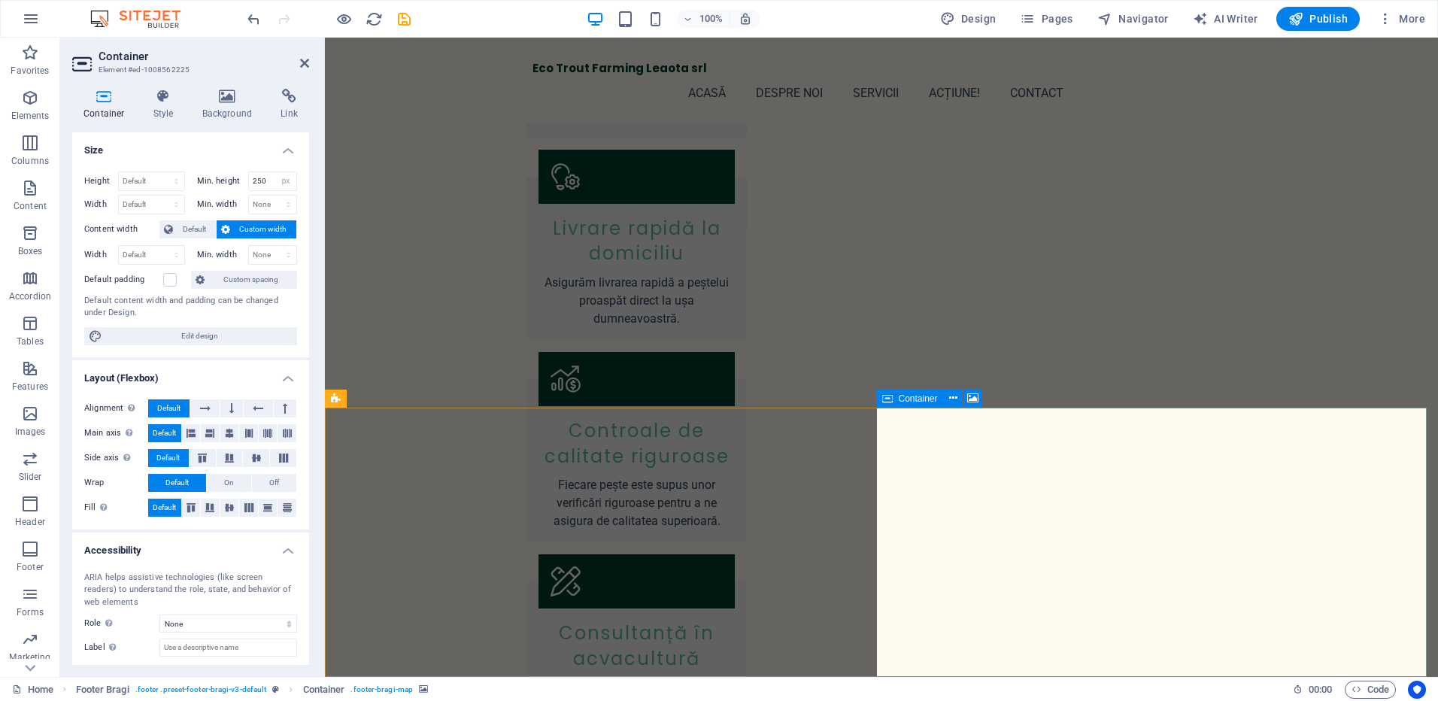
drag, startPoint x: 1180, startPoint y: 553, endPoint x: 1037, endPoint y: 562, distance: 144.0
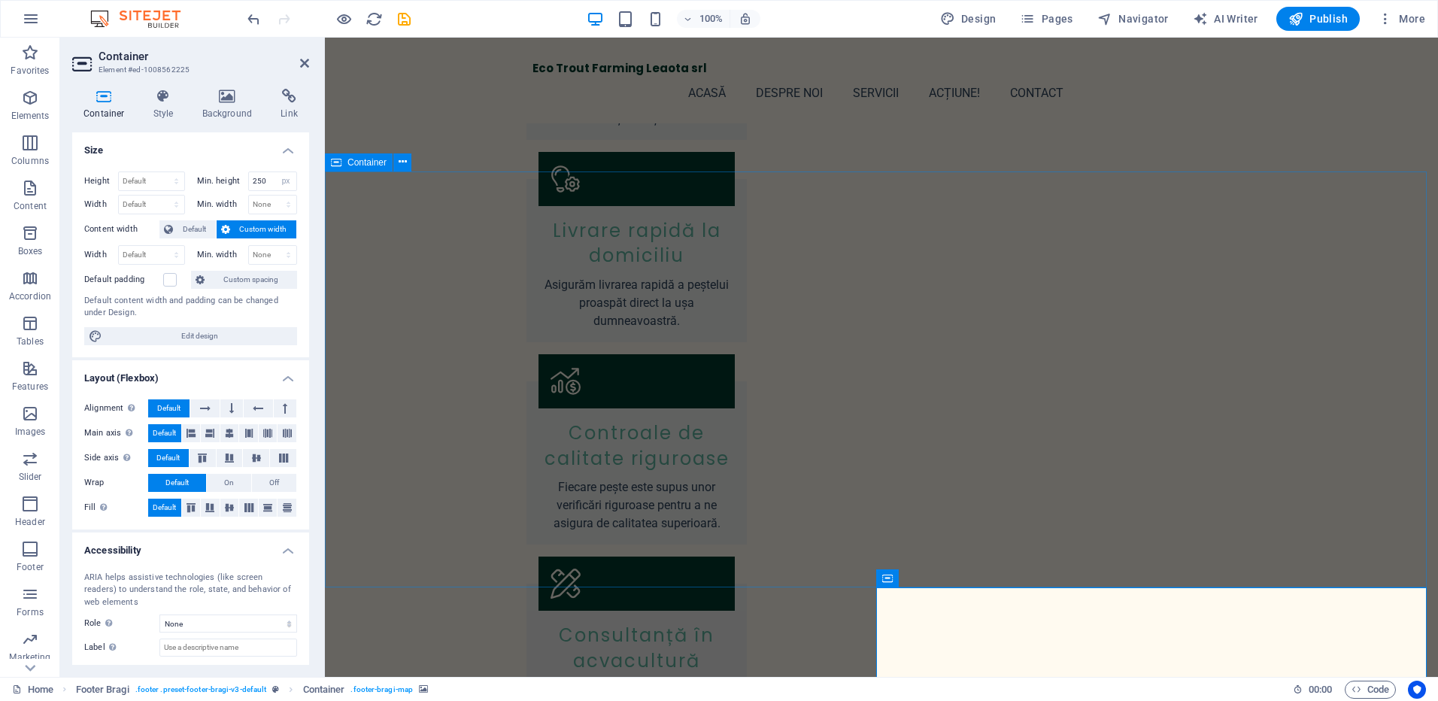
scroll to position [1821, 0]
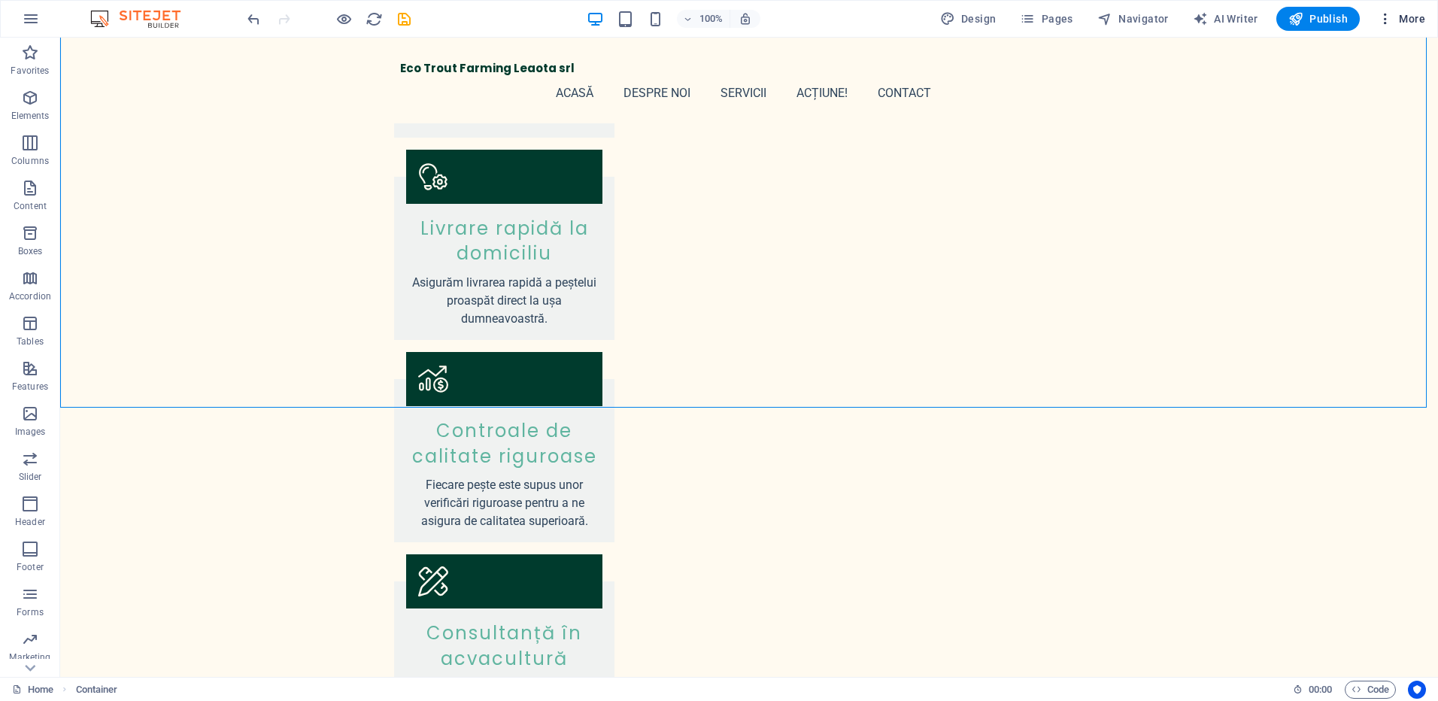
click at [1417, 17] on span "More" at bounding box center [1401, 18] width 47 height 15
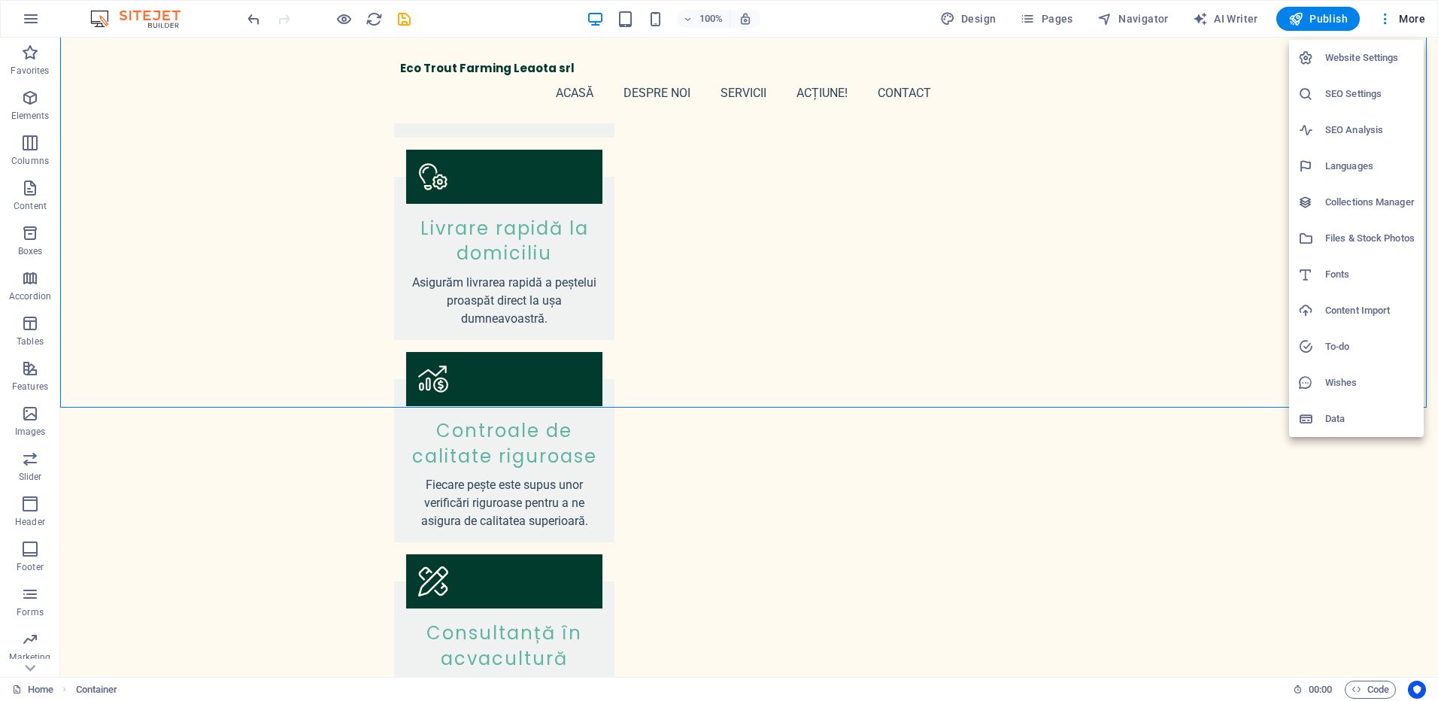
click at [1211, 110] on div at bounding box center [719, 350] width 1438 height 701
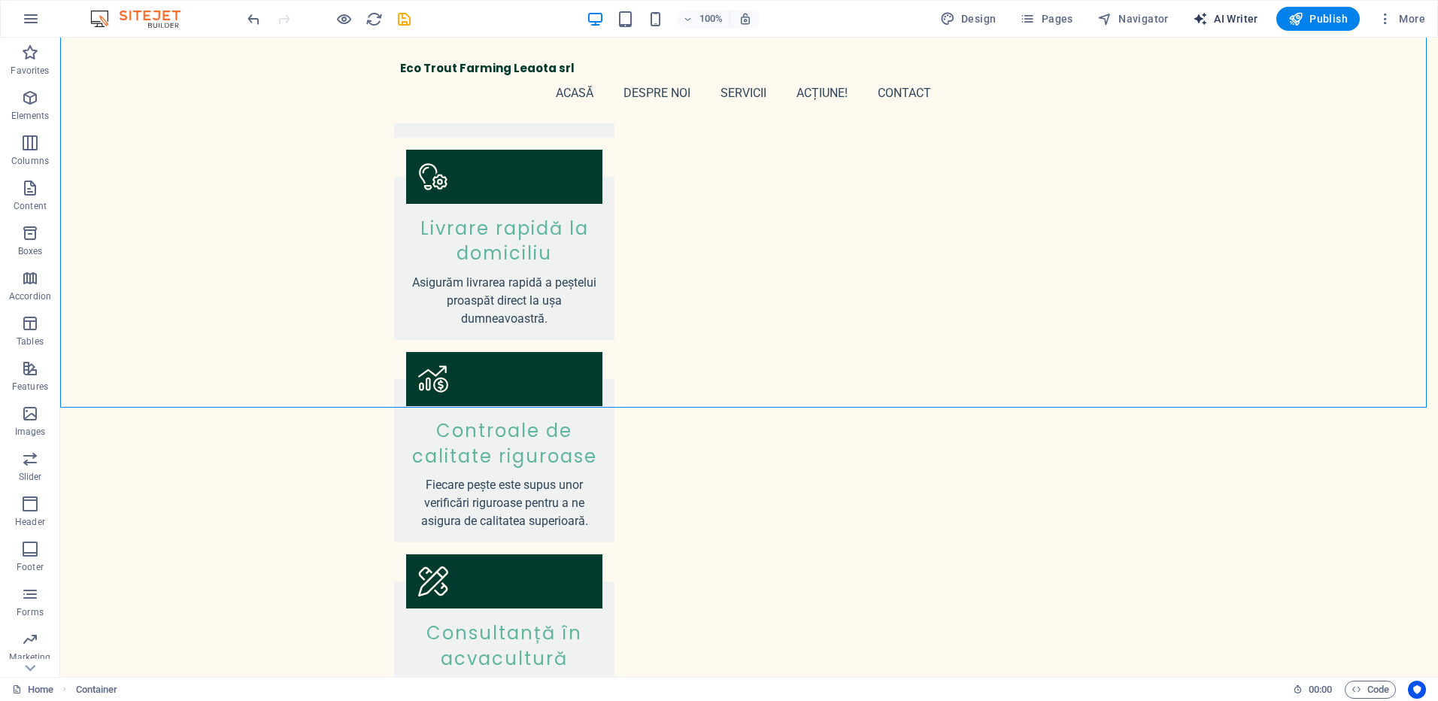
click at [1230, 20] on span "AI Writer" at bounding box center [1225, 18] width 65 height 15
select select "English"
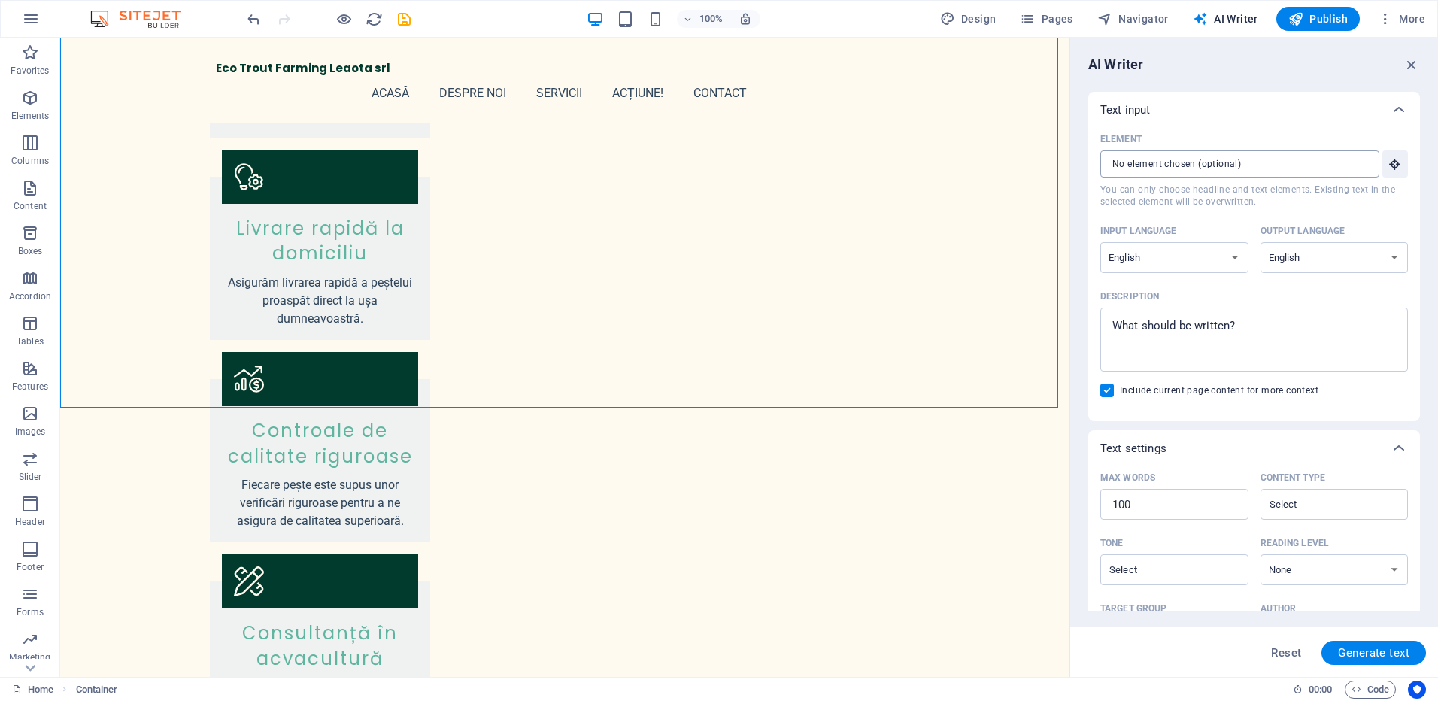
click at [1218, 166] on input "Element ​ You can only choose headline and text elements. Existing text in the …" at bounding box center [1235, 163] width 269 height 27
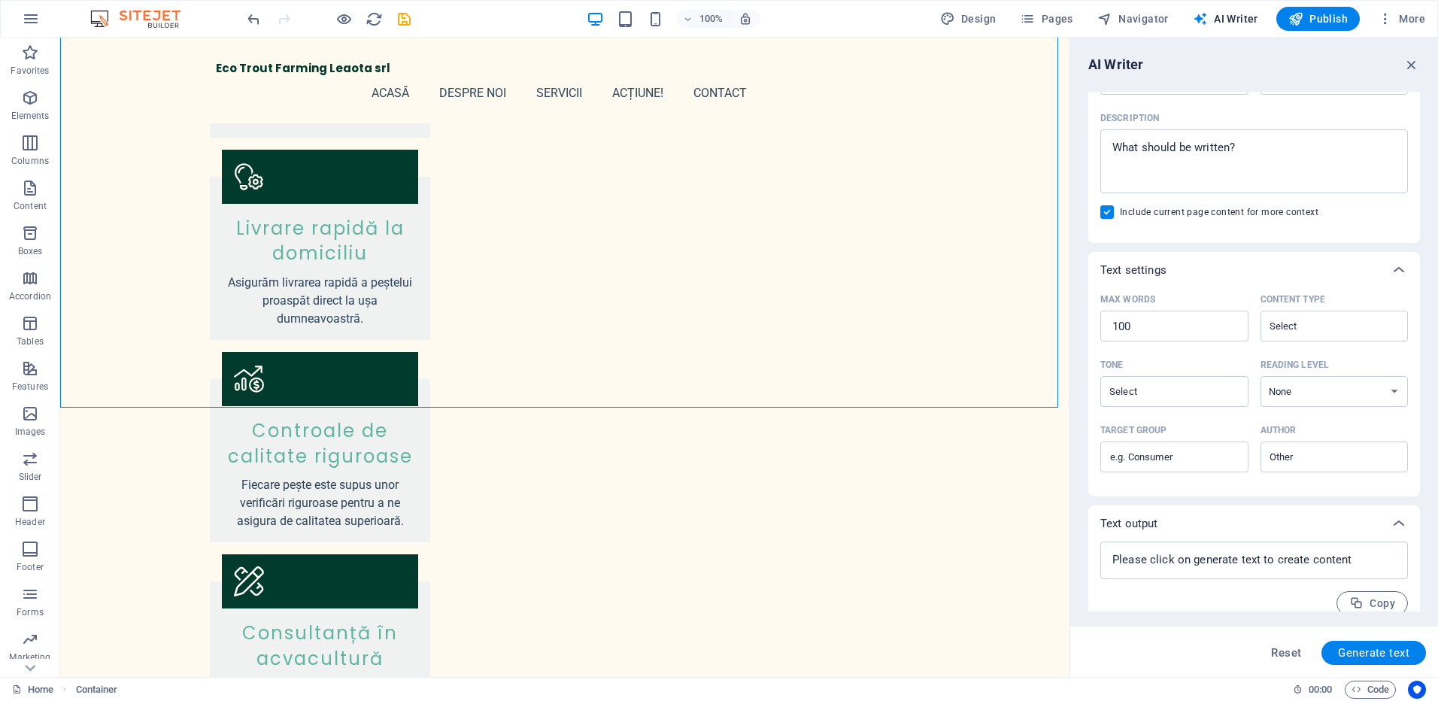
scroll to position [194, 0]
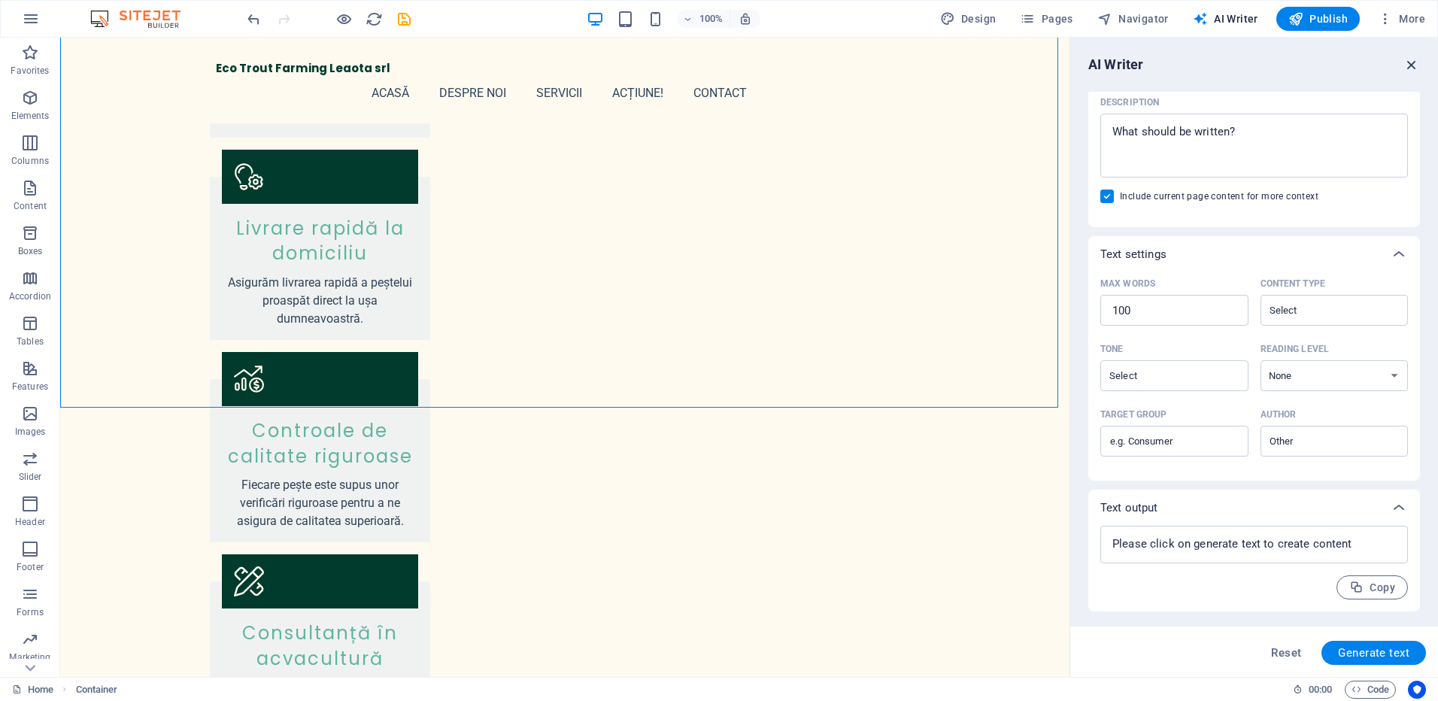
click at [1412, 66] on icon "button" at bounding box center [1412, 64] width 17 height 17
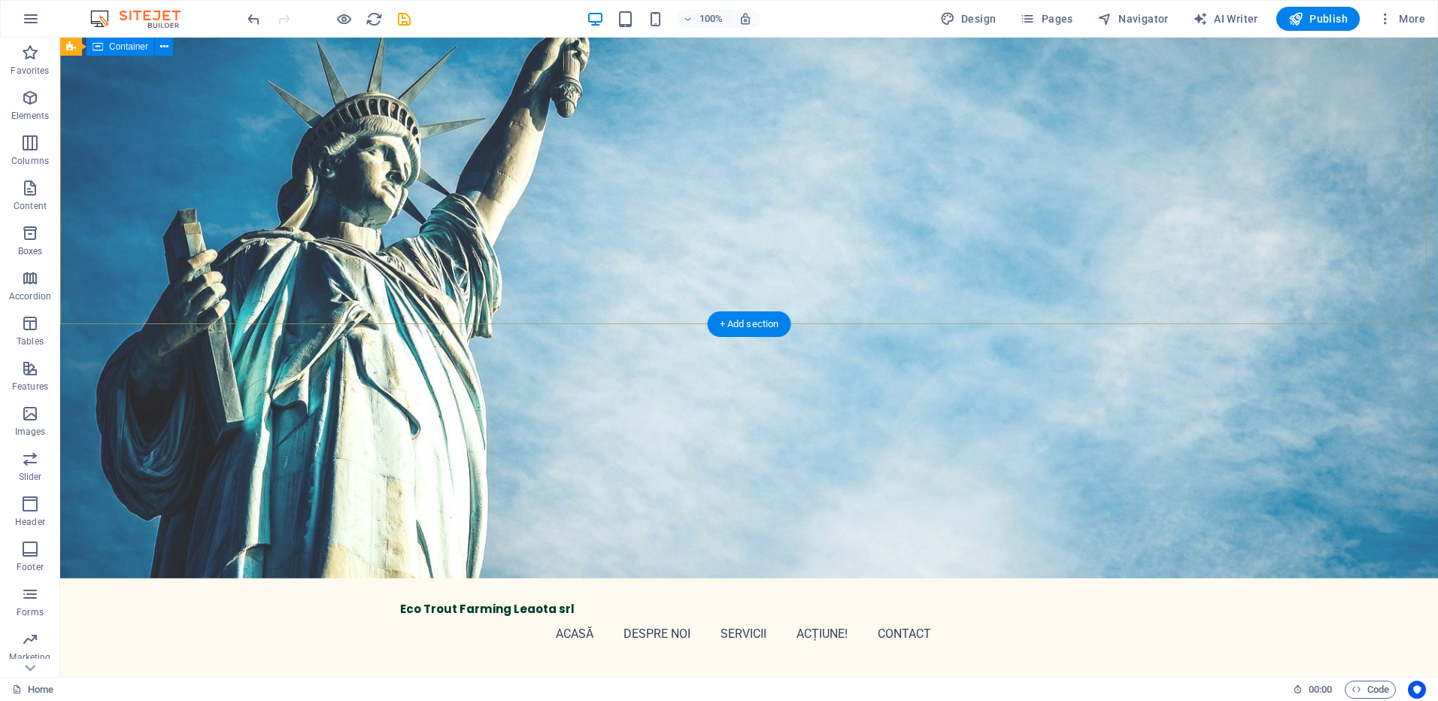
scroll to position [0, 0]
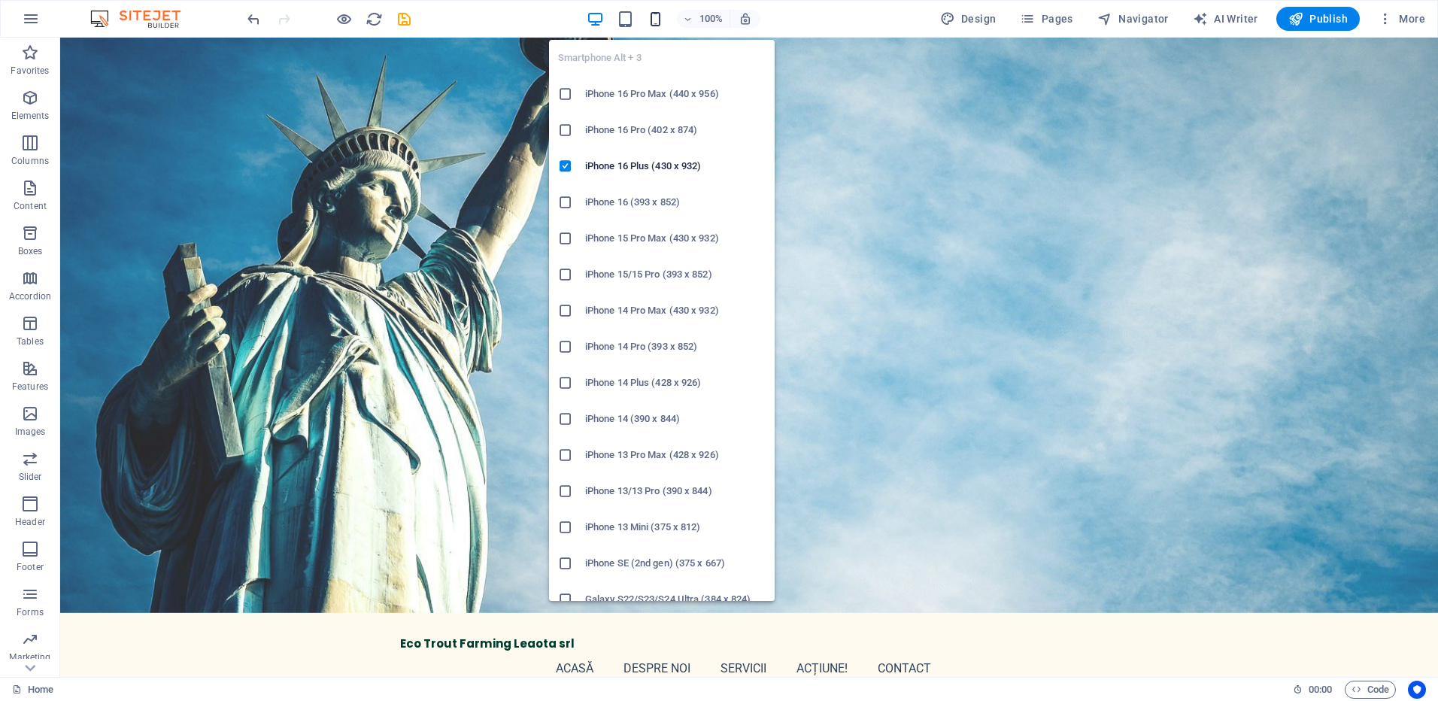
click at [657, 17] on icon "button" at bounding box center [655, 19] width 17 height 17
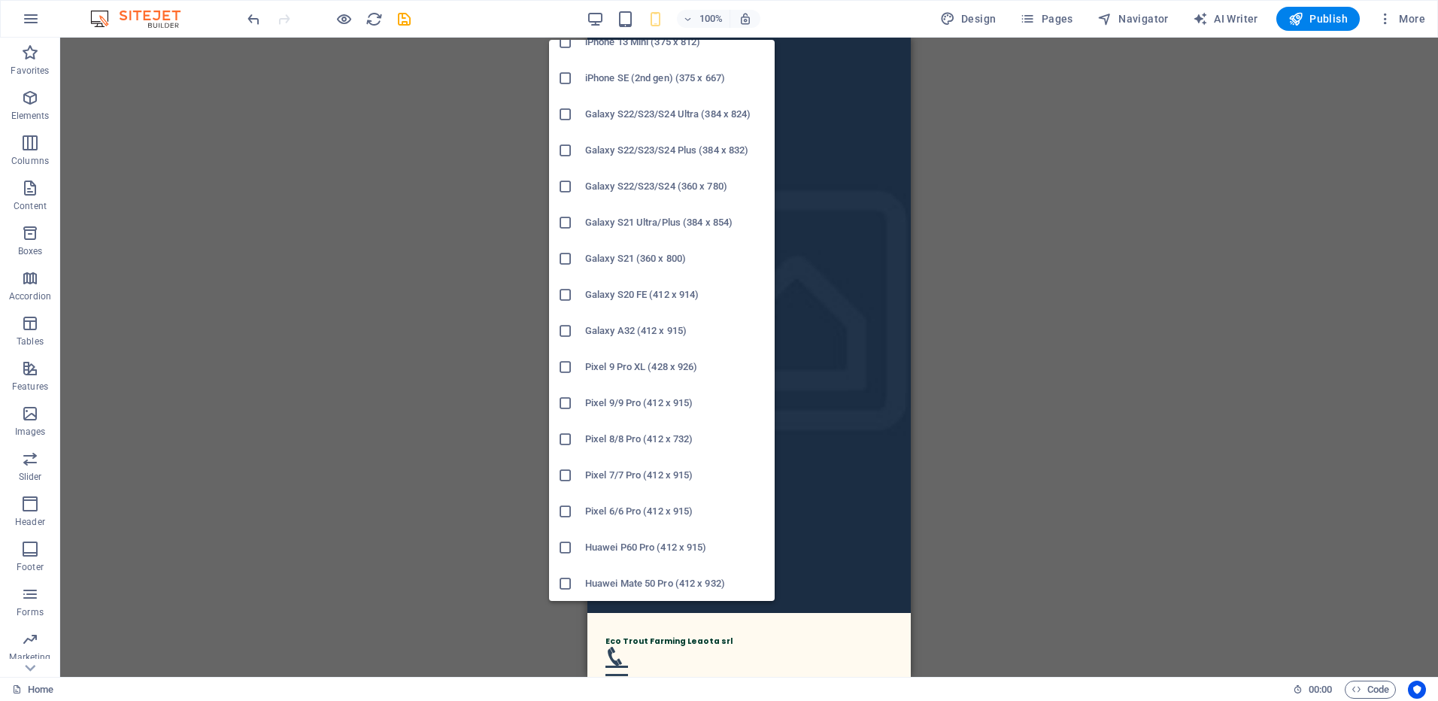
scroll to position [527, 0]
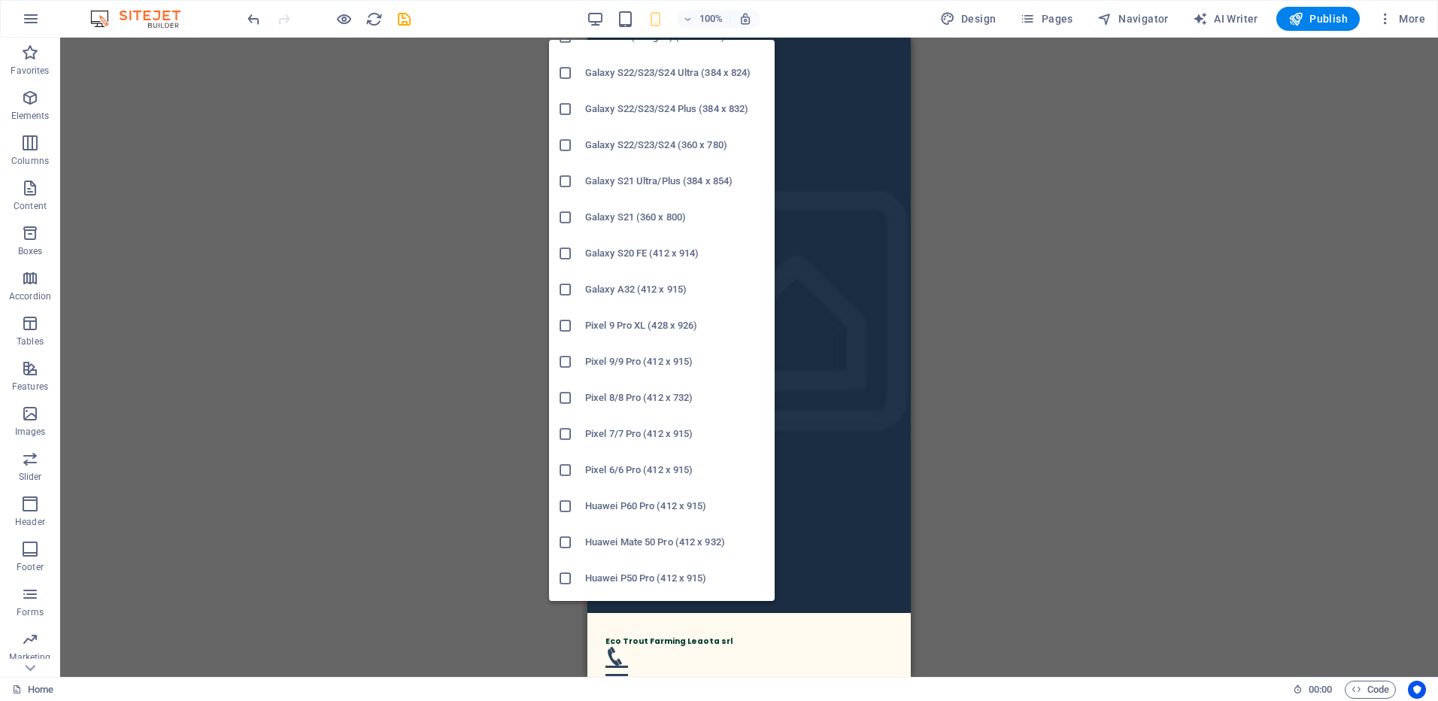
click at [567, 181] on icon at bounding box center [565, 181] width 15 height 15
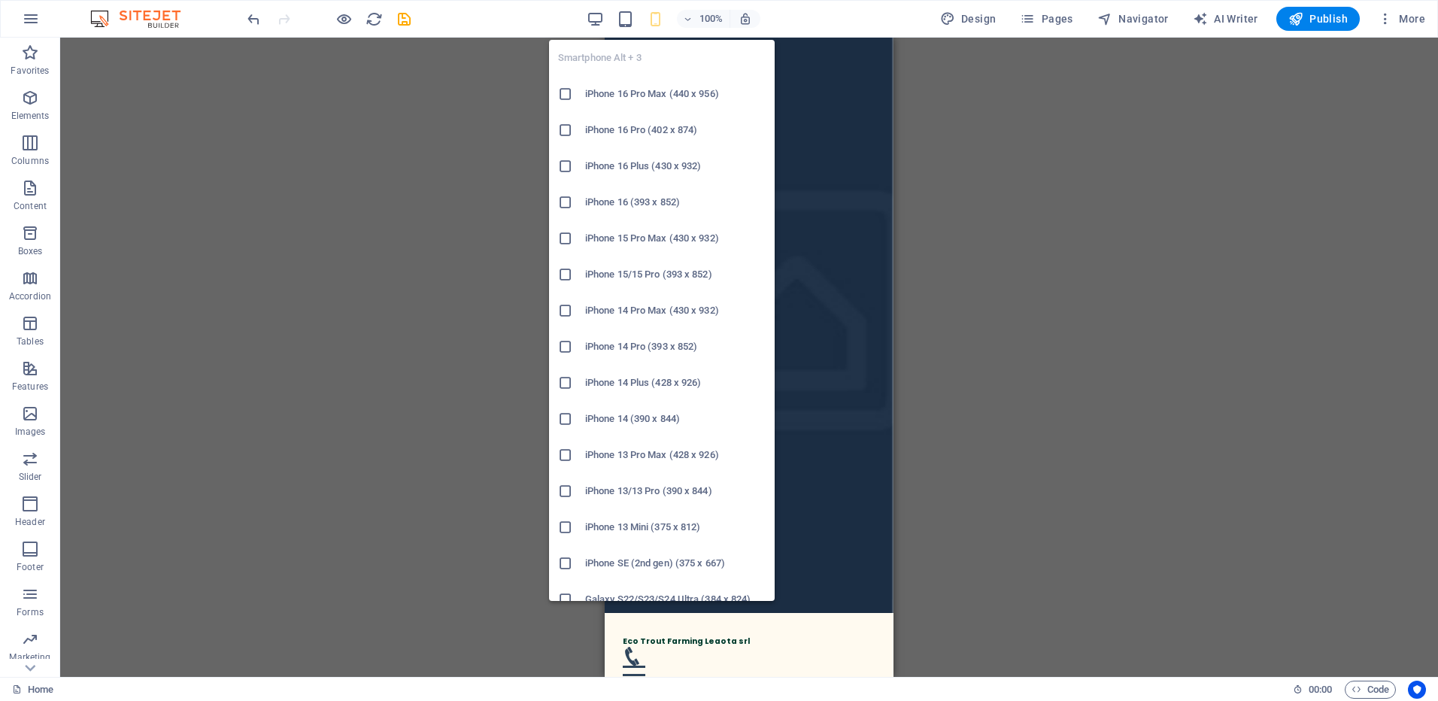
click at [659, 19] on icon "button" at bounding box center [655, 19] width 17 height 17
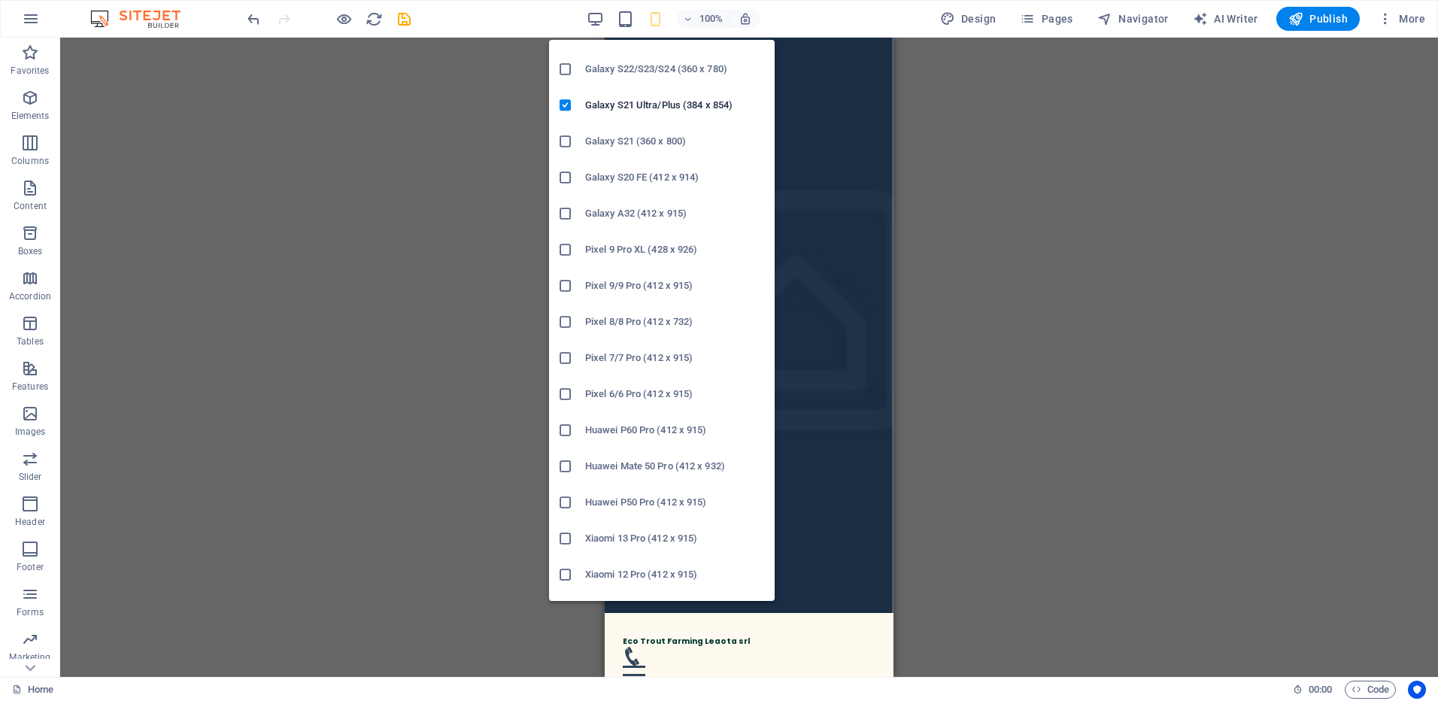
scroll to position [630, 0]
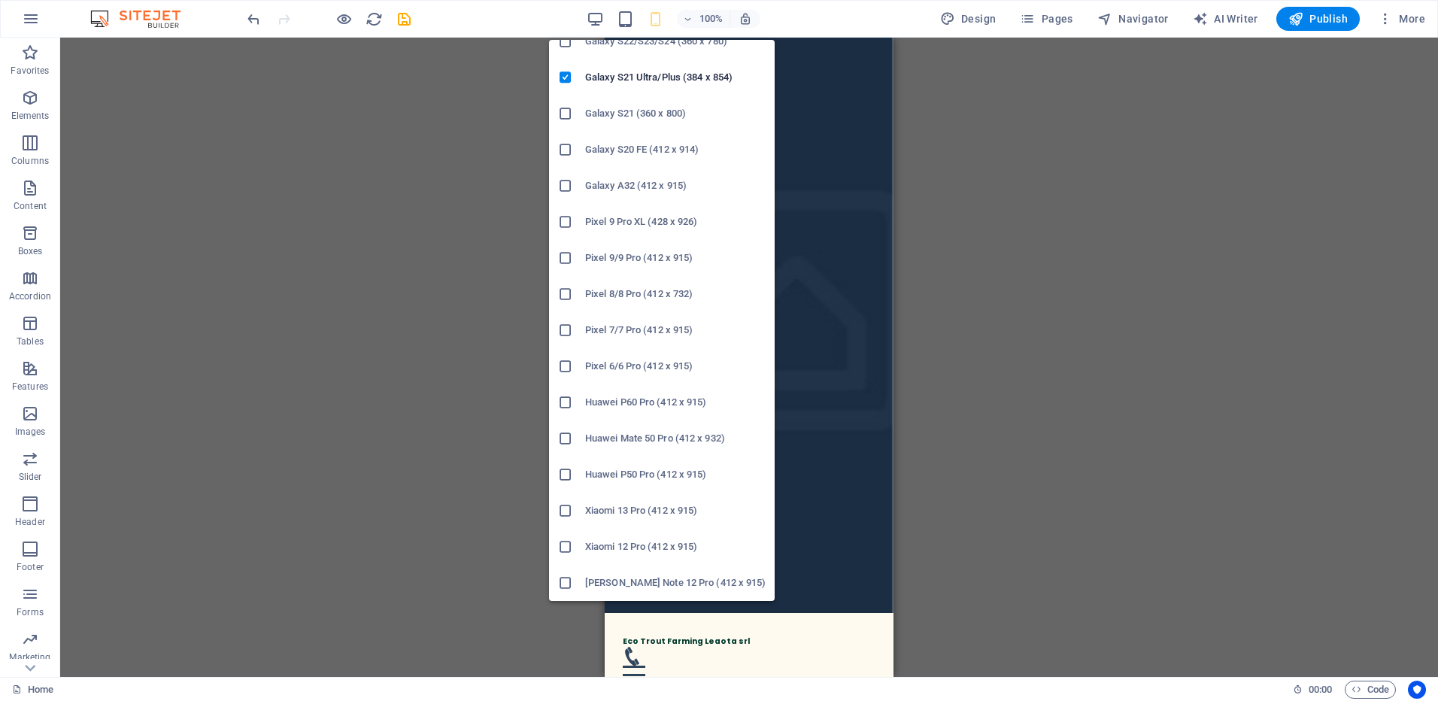
click at [567, 257] on icon at bounding box center [565, 258] width 15 height 15
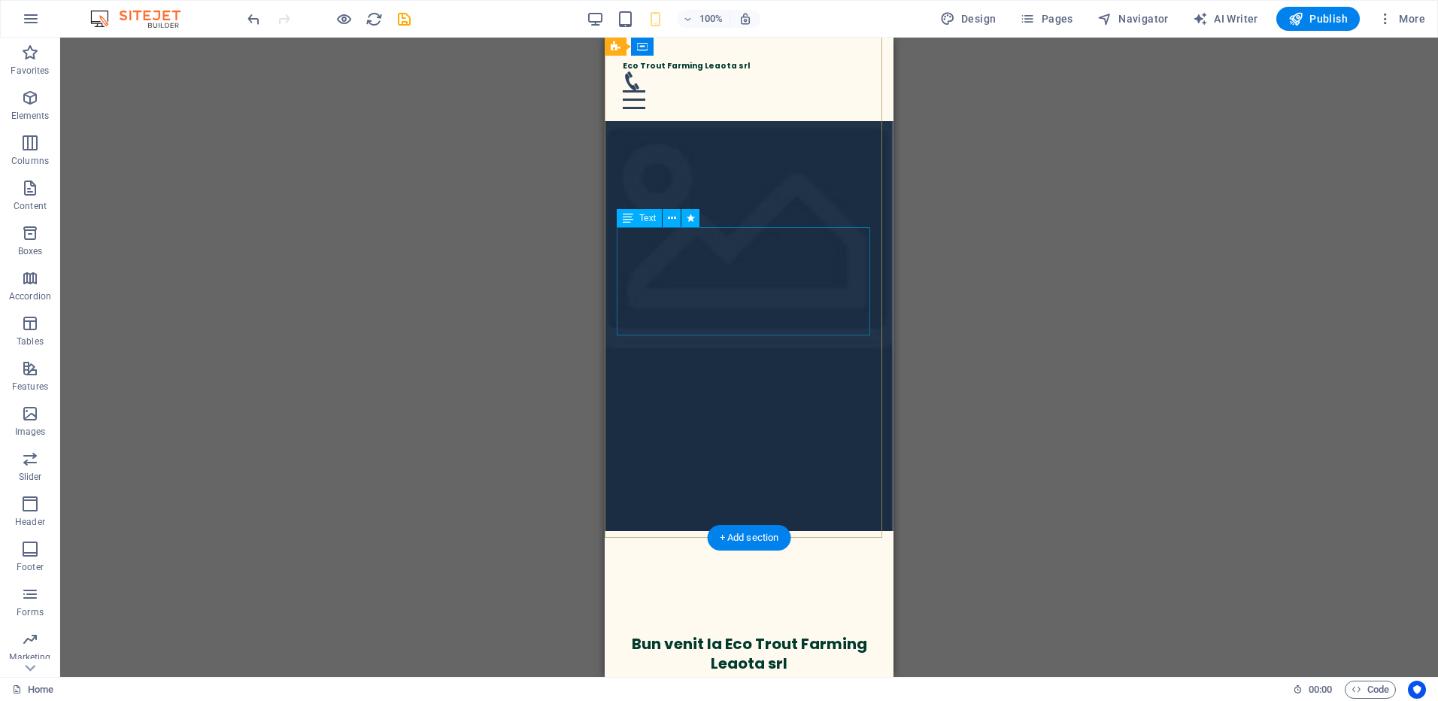
scroll to position [75, 0]
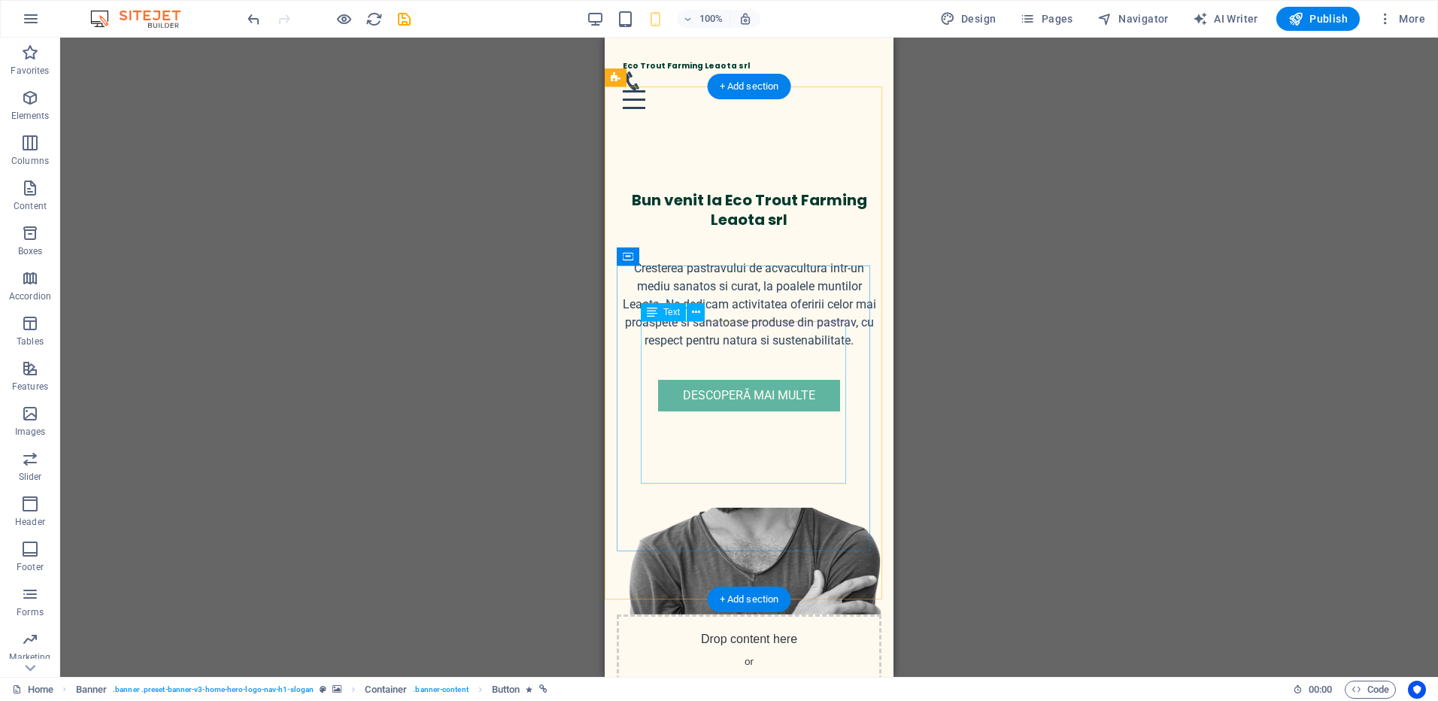
scroll to position [527, 0]
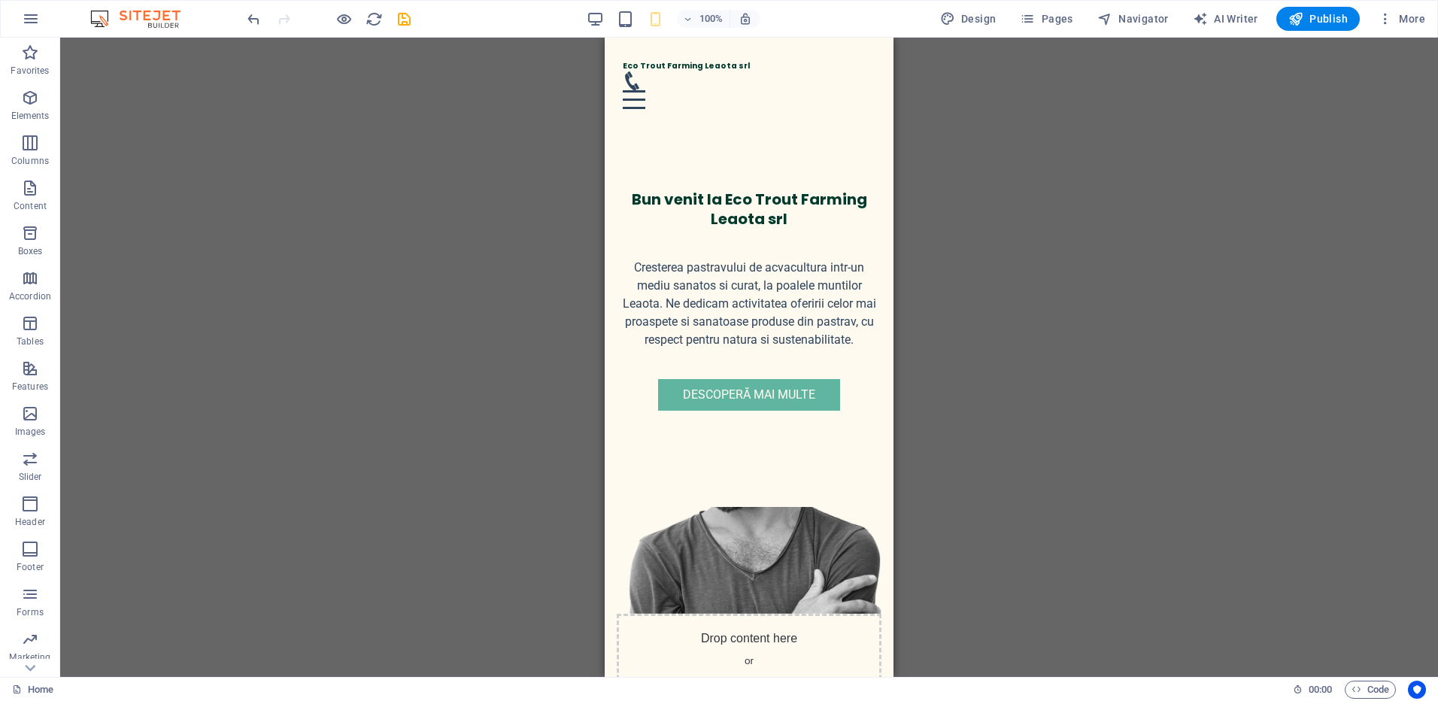
click at [1042, 200] on div "Drag here to replace the existing content. Press “Ctrl” if you want to create a…" at bounding box center [749, 357] width 1378 height 639
click at [29, 284] on icon "button" at bounding box center [30, 286] width 18 height 18
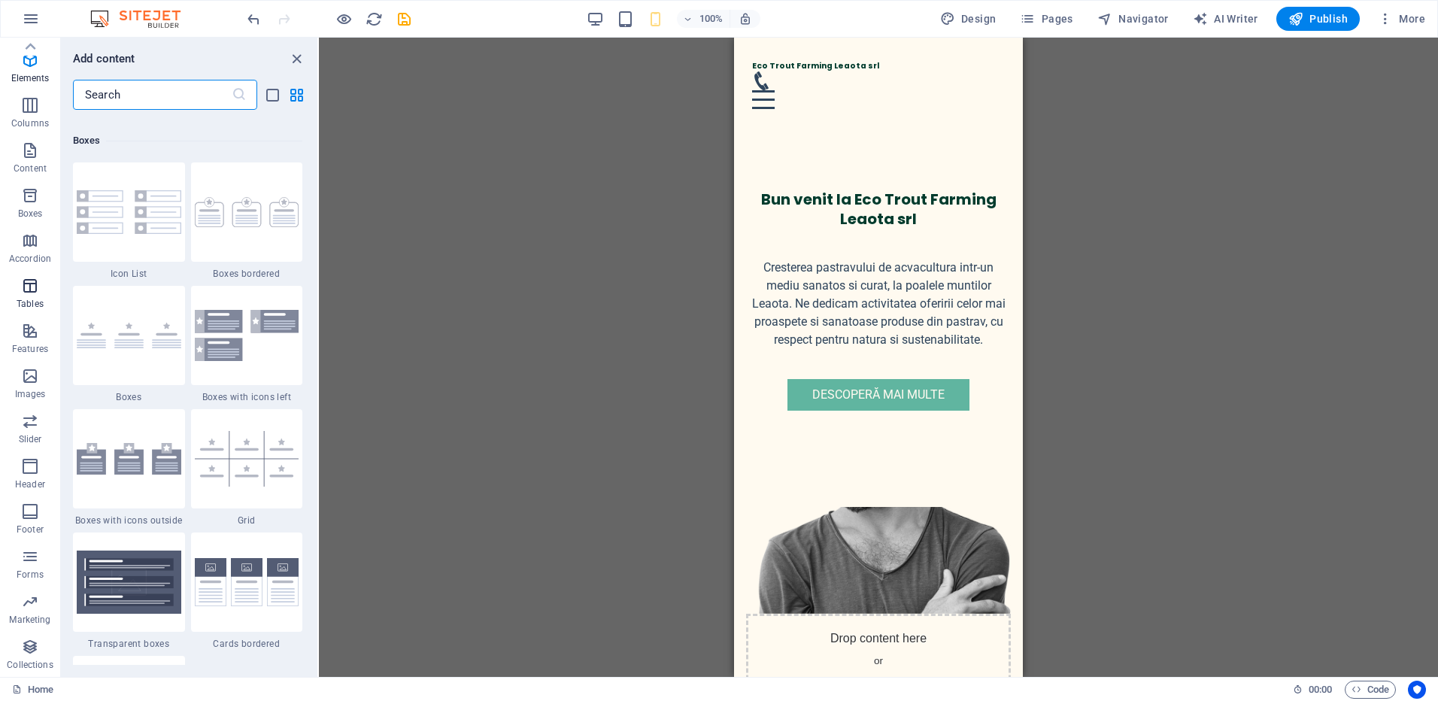
scroll to position [5211, 0]
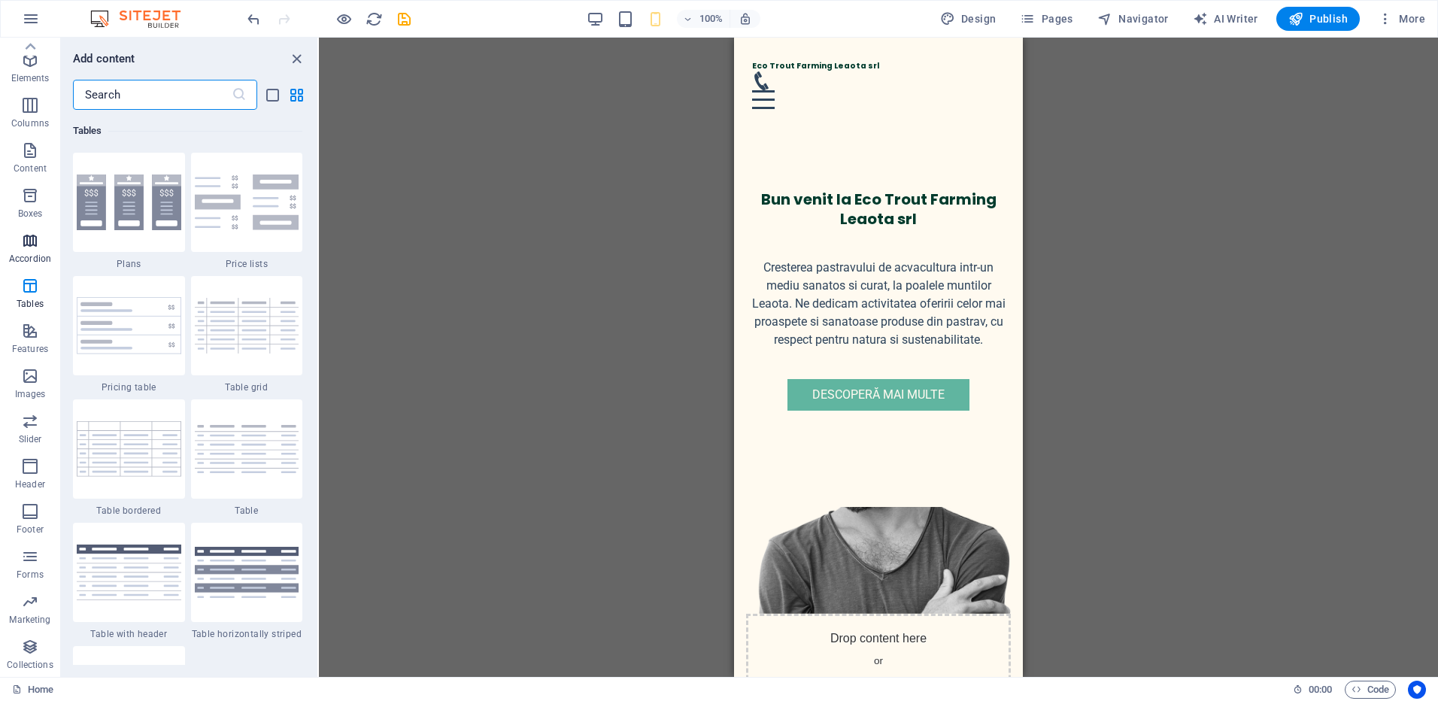
click at [30, 246] on icon "button" at bounding box center [30, 241] width 18 height 18
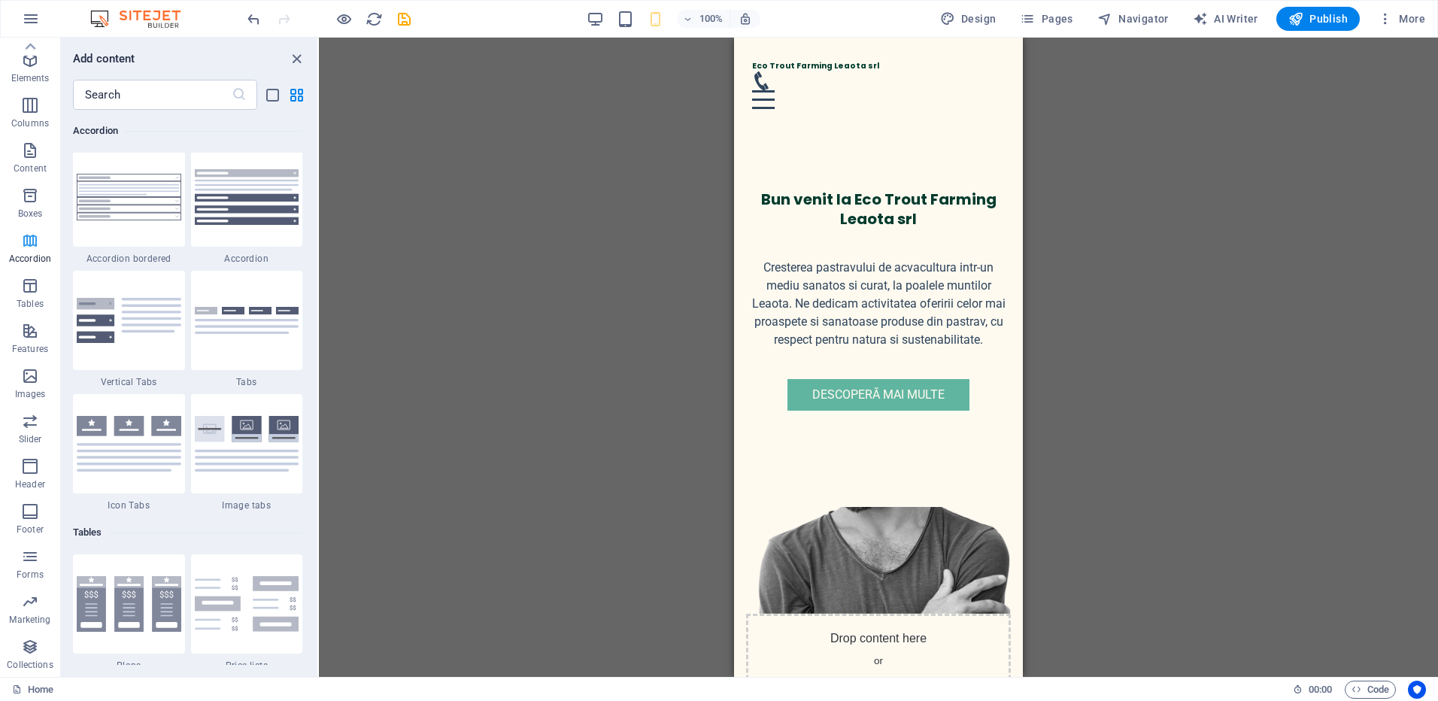
scroll to position [4804, 0]
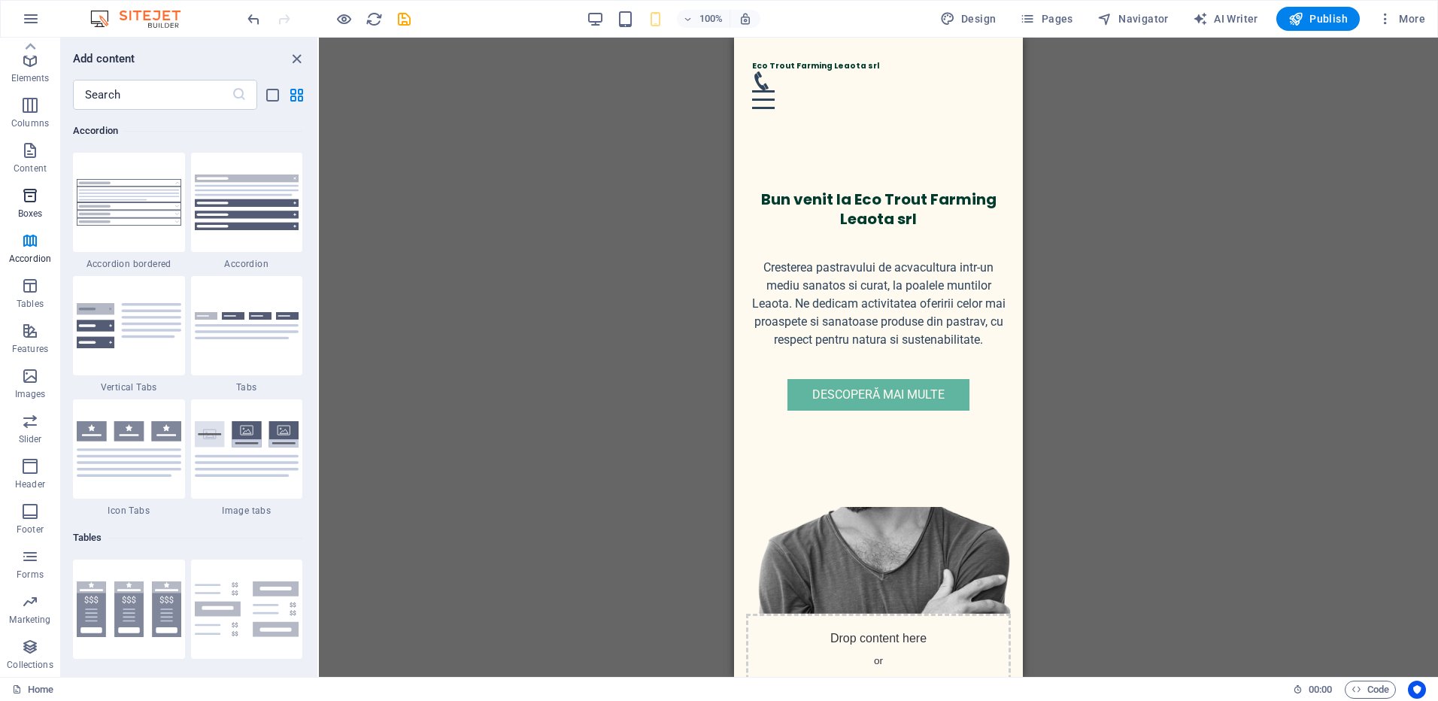
click at [27, 192] on icon "button" at bounding box center [30, 196] width 18 height 18
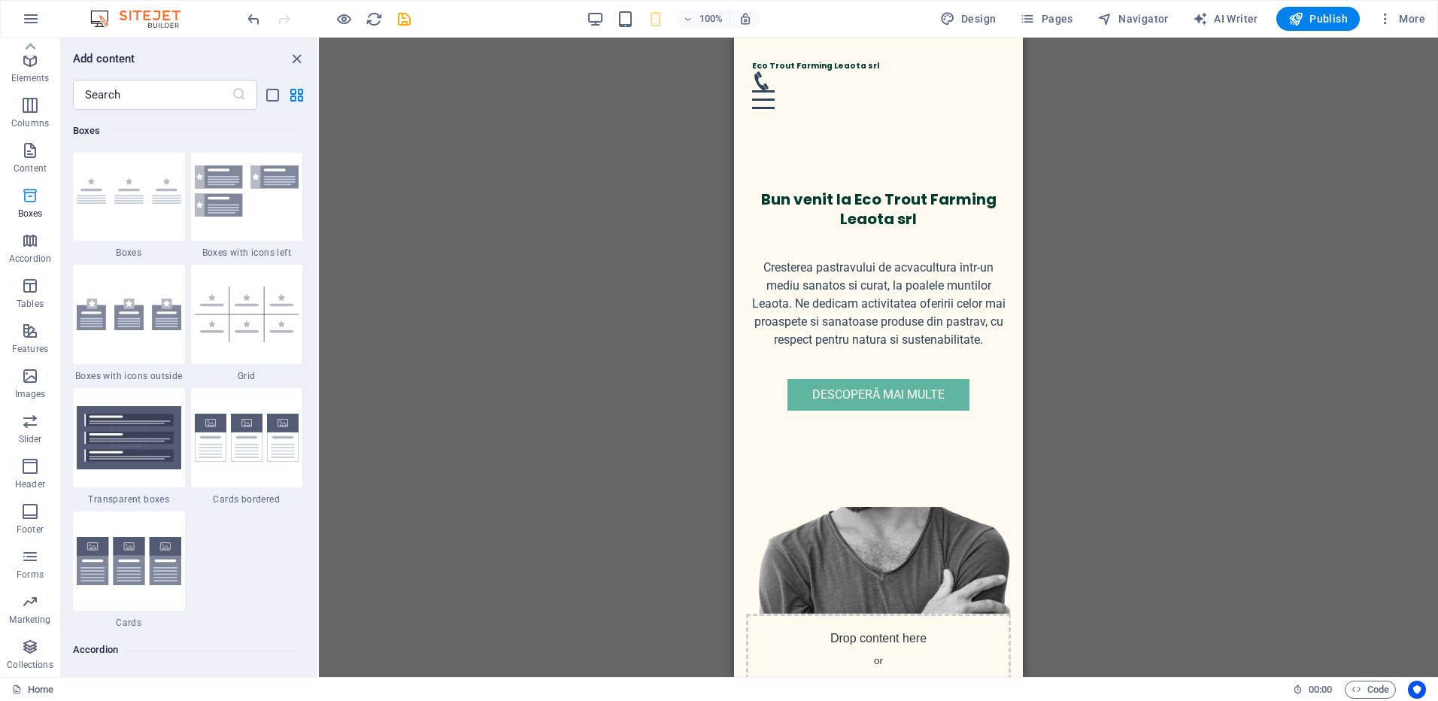
scroll to position [4150, 0]
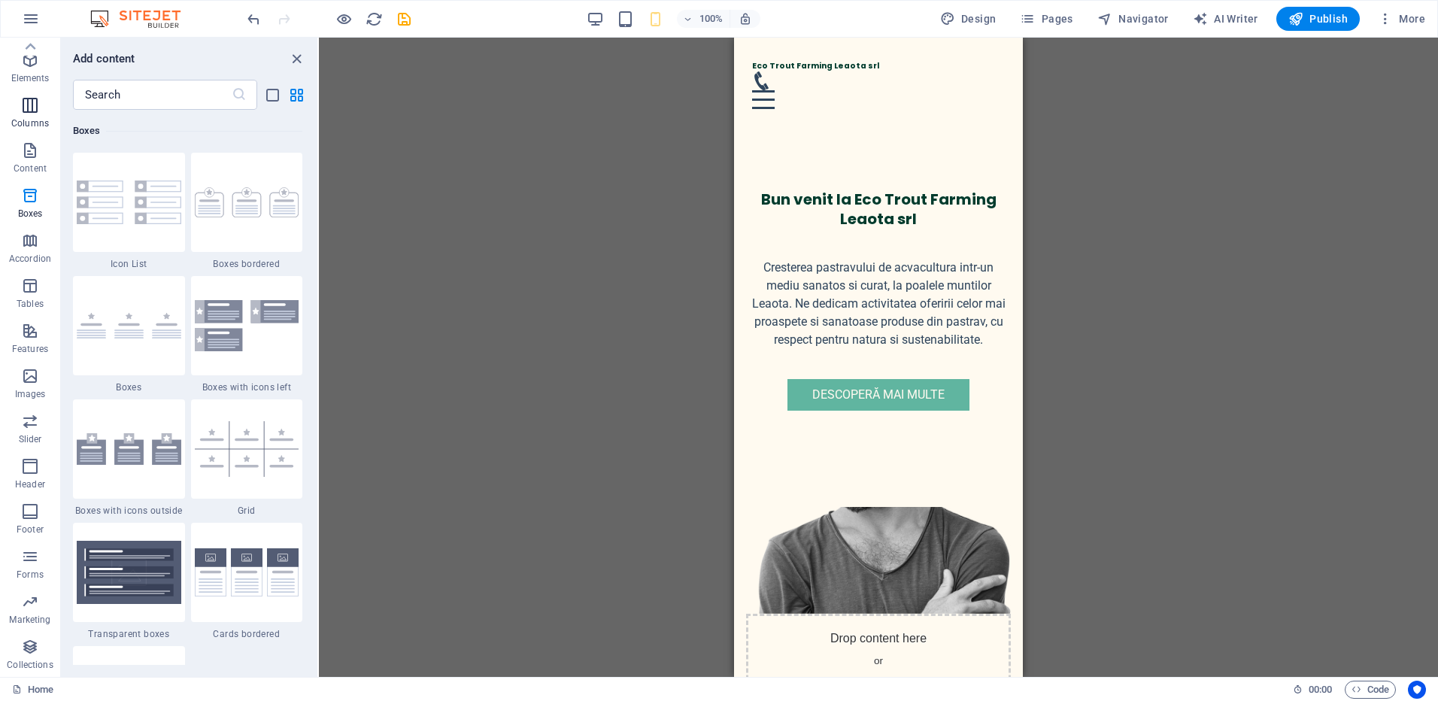
click at [30, 100] on icon "button" at bounding box center [30, 105] width 18 height 18
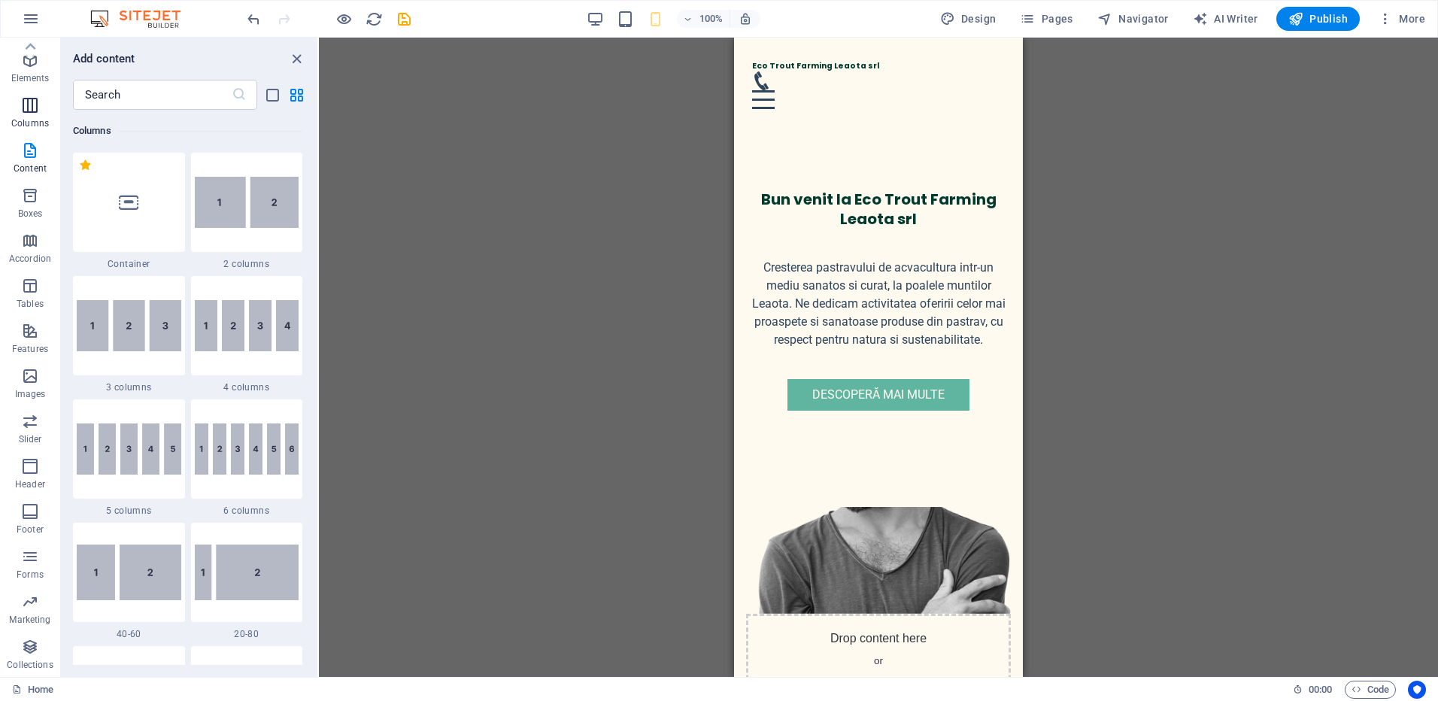
scroll to position [745, 0]
click at [297, 56] on icon "close panel" at bounding box center [296, 58] width 17 height 17
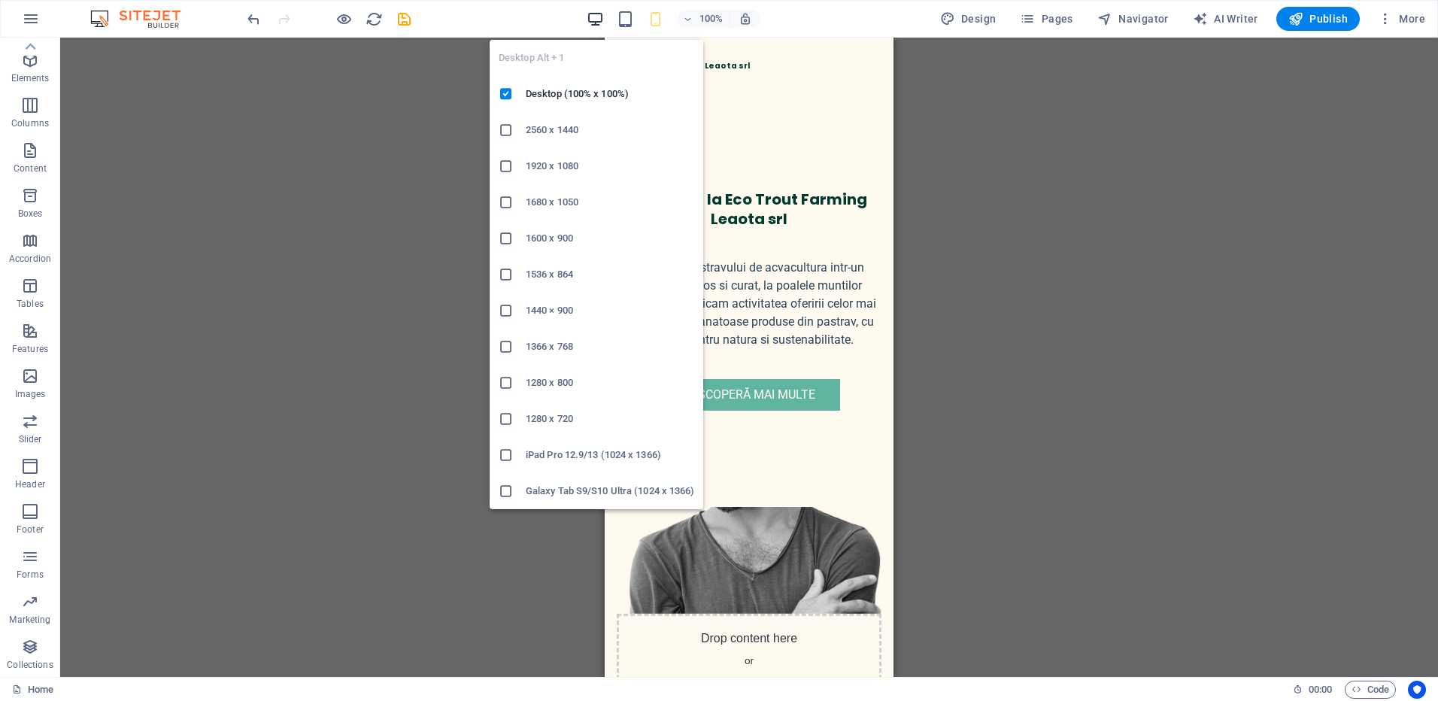
click at [596, 15] on icon "button" at bounding box center [595, 19] width 17 height 17
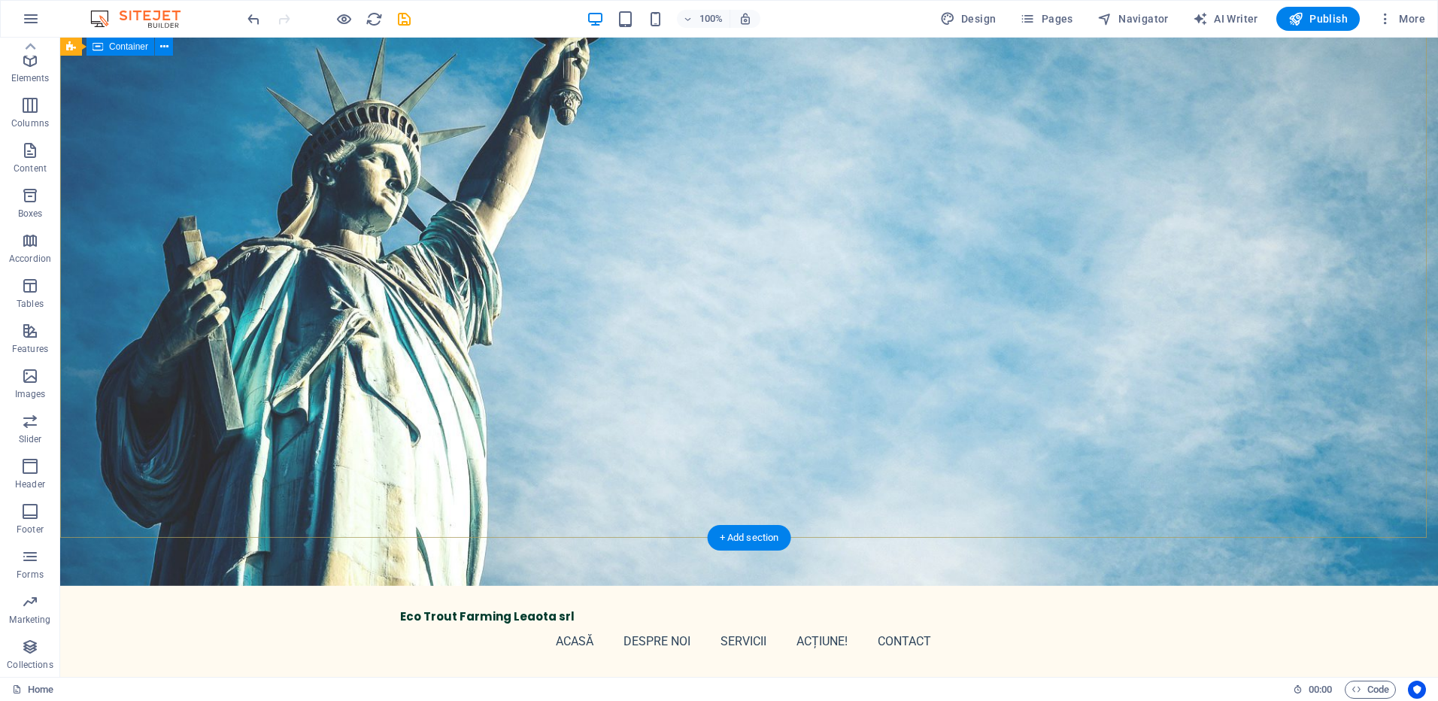
scroll to position [0, 0]
